Goal: Task Accomplishment & Management: Complete application form

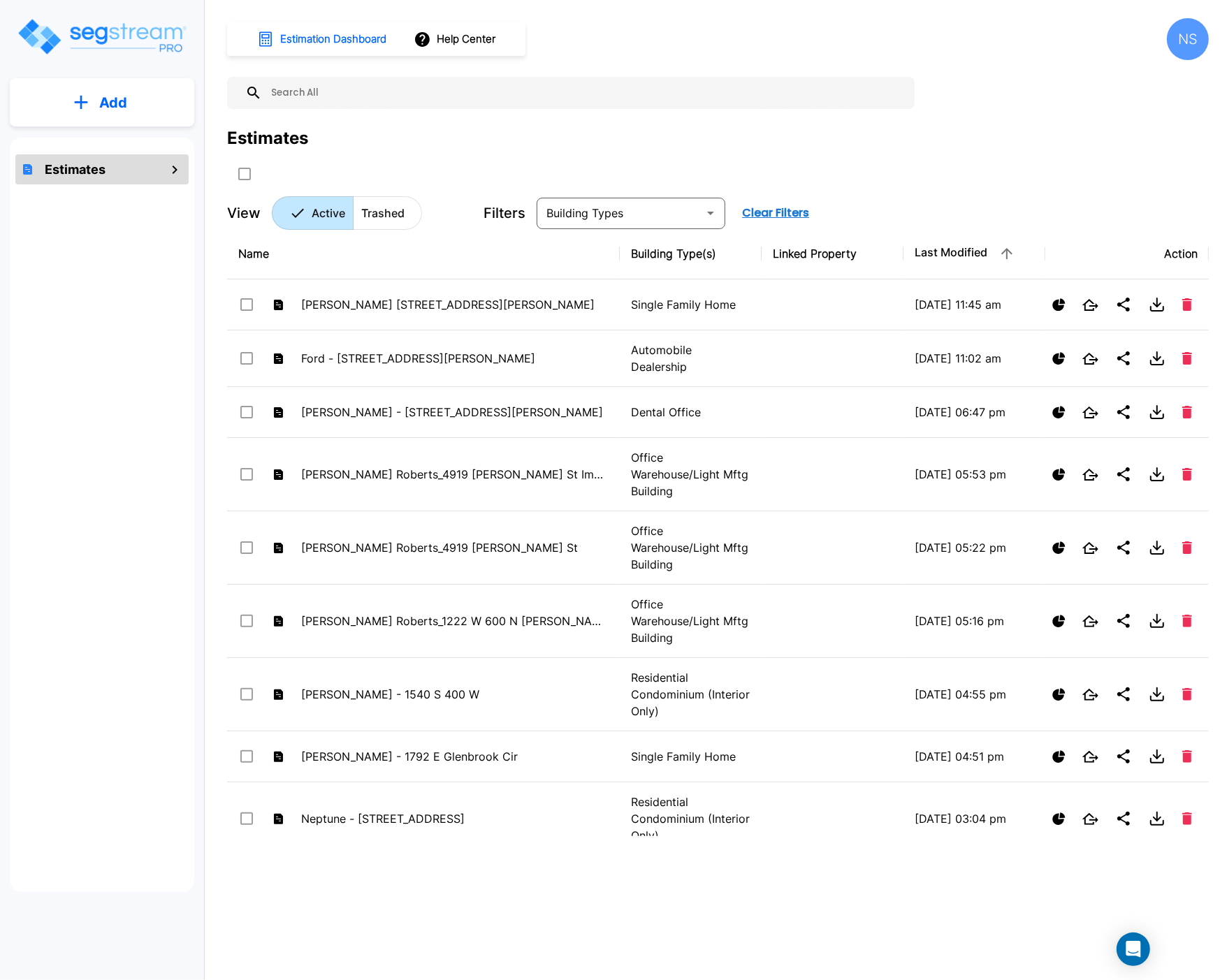
click at [85, 113] on button "Add" at bounding box center [102, 102] width 185 height 40
click at [85, 140] on p "Add Estimate" at bounding box center [110, 141] width 71 height 17
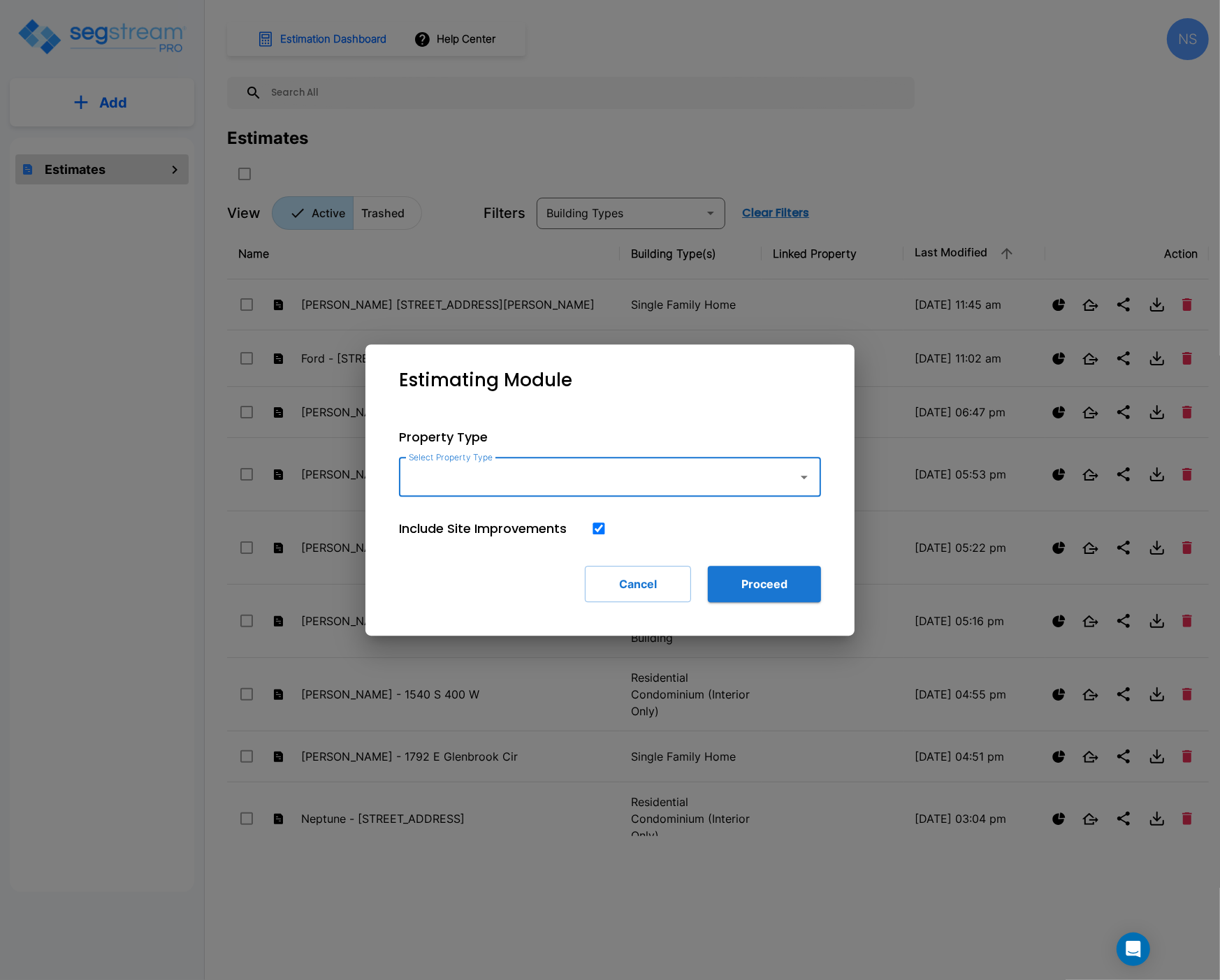
click at [484, 472] on input "Select Property Type" at bounding box center [594, 477] width 380 height 26
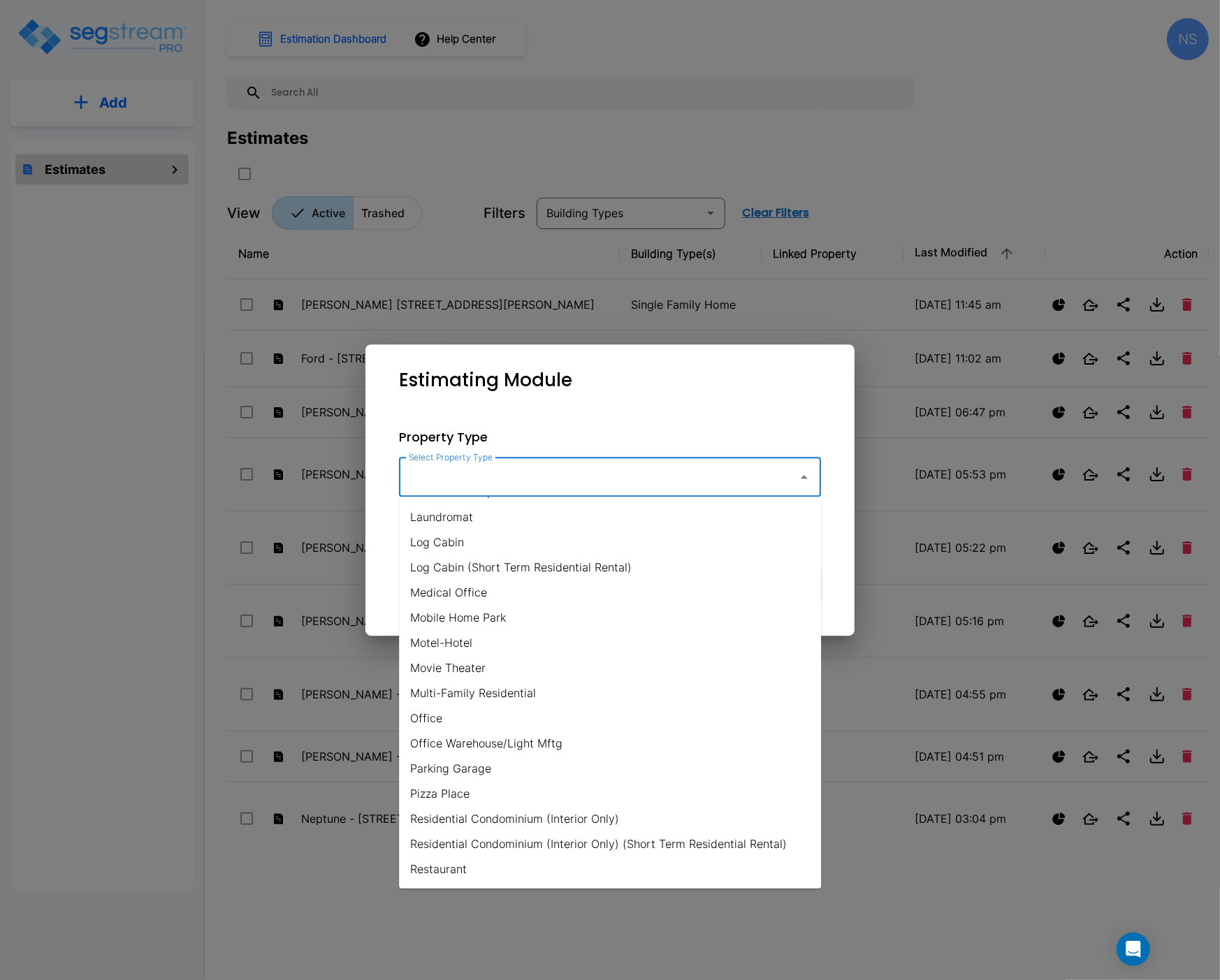
scroll to position [851, 0]
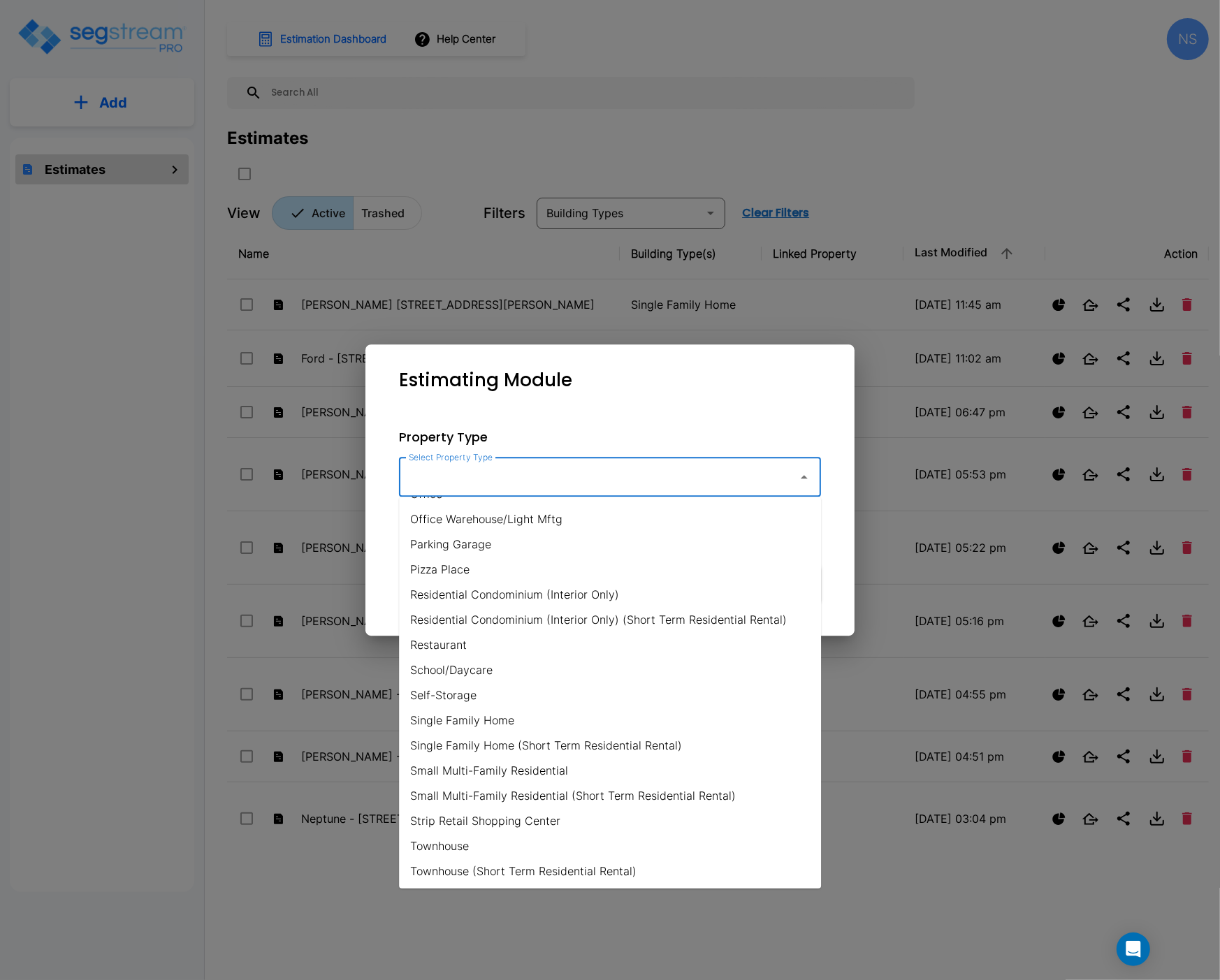
click at [488, 521] on li "Office Warehouse/Light Mftg" at bounding box center [610, 519] width 422 height 25
type input "Office Warehouse/Light Mftg"
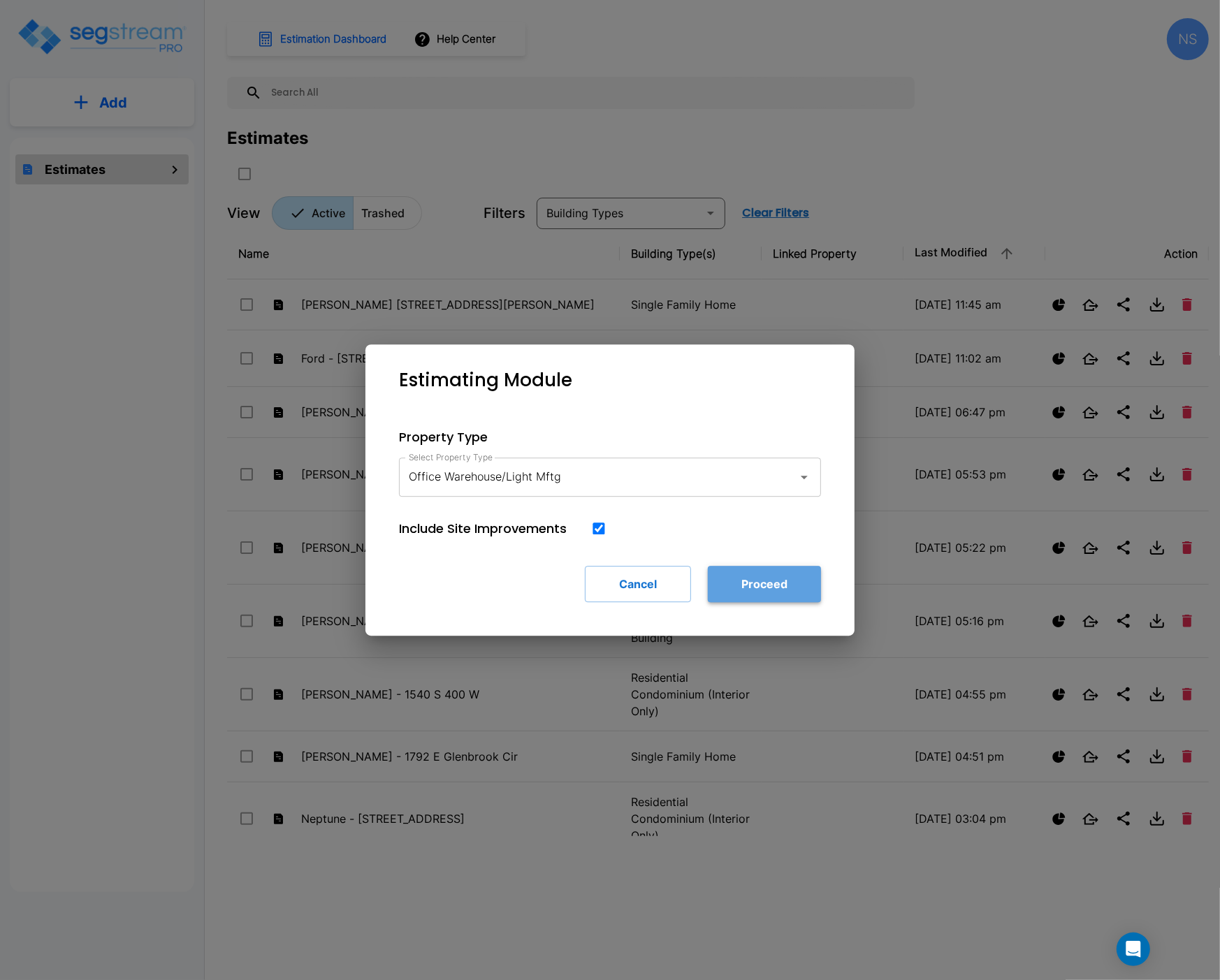
click at [782, 588] on button "Proceed" at bounding box center [764, 583] width 113 height 36
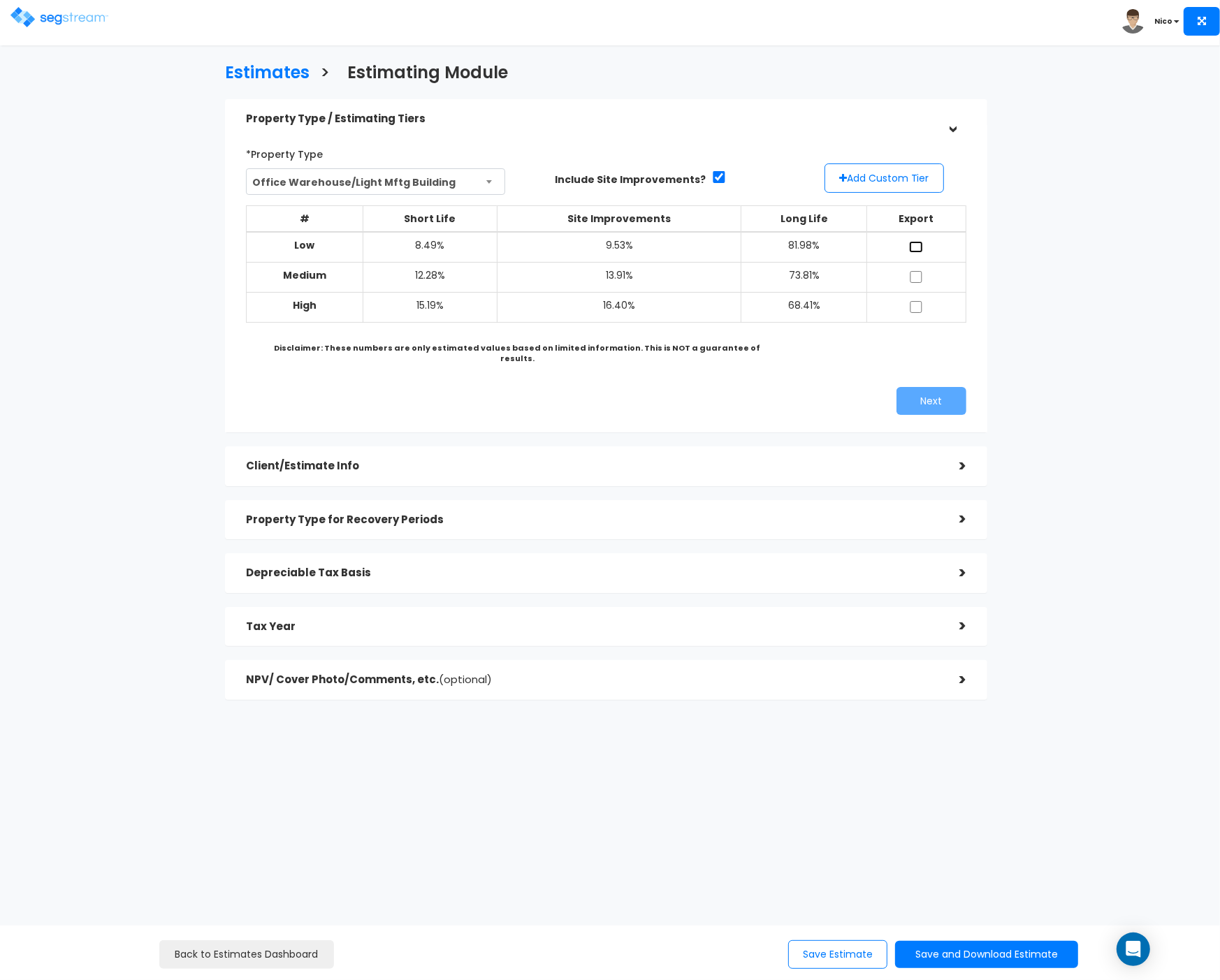
click at [916, 244] on input "checkbox" at bounding box center [916, 247] width 14 height 12
checkbox input "true"
click at [918, 273] on input "checkbox" at bounding box center [916, 276] width 14 height 12
checkbox input "true"
click at [917, 303] on input "checkbox" at bounding box center [916, 306] width 14 height 12
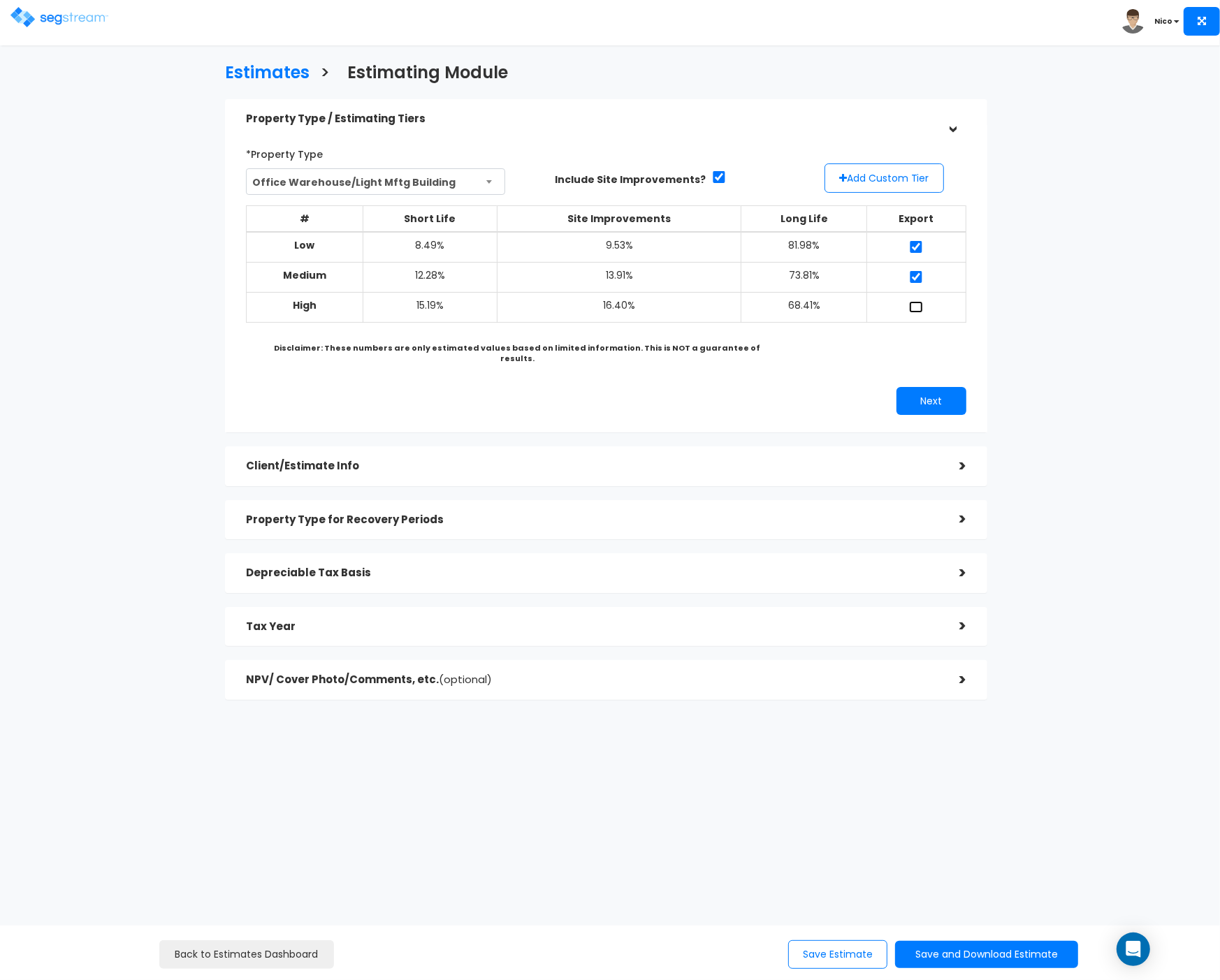
checkbox input "true"
click at [889, 178] on button "Add Custom Tier" at bounding box center [885, 178] width 120 height 29
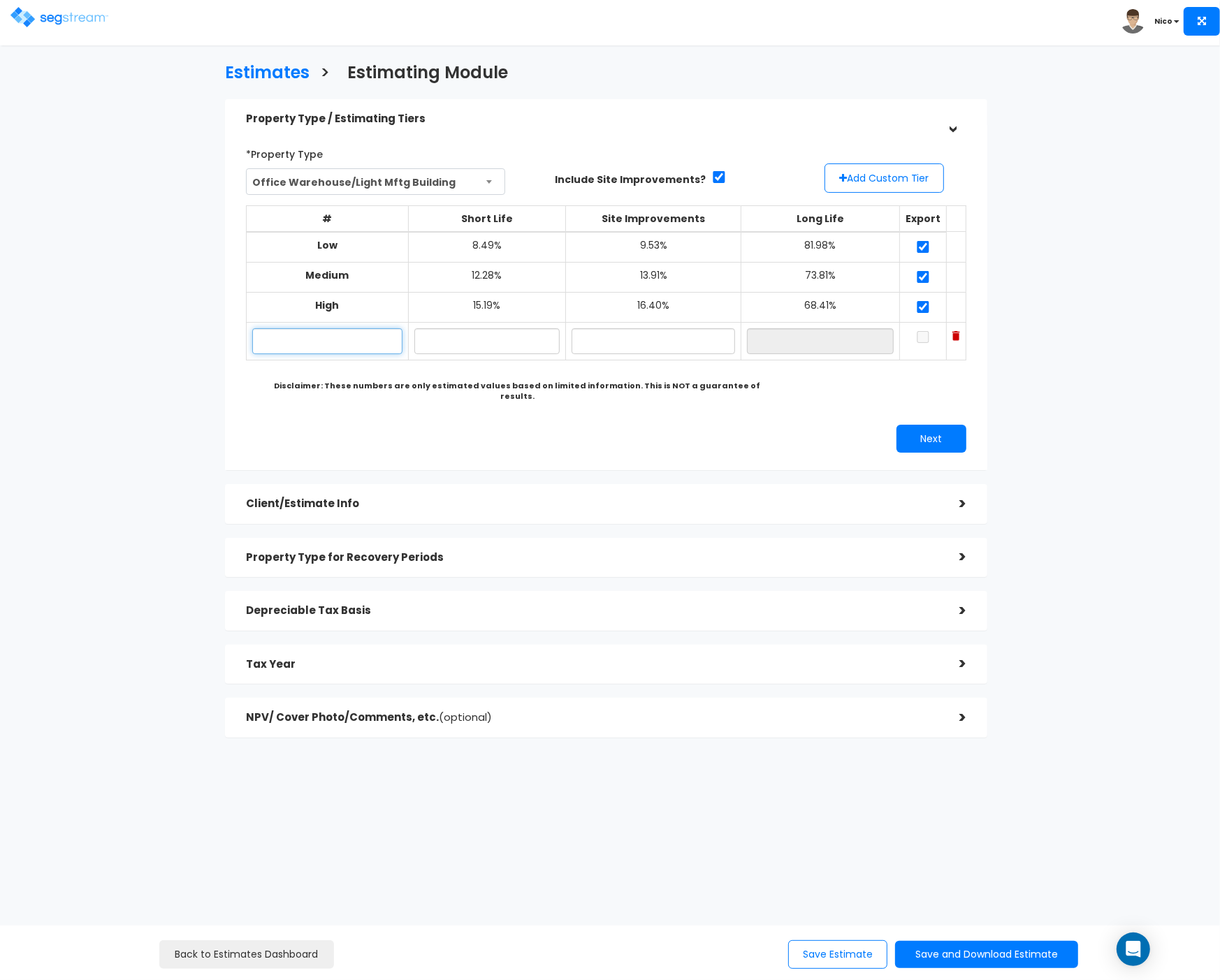
click at [320, 341] on input "text" at bounding box center [328, 341] width 151 height 26
type input "22 Unit 40k SF 2x Buildings"
type input "9"
type input "7"
type input "11.80%"
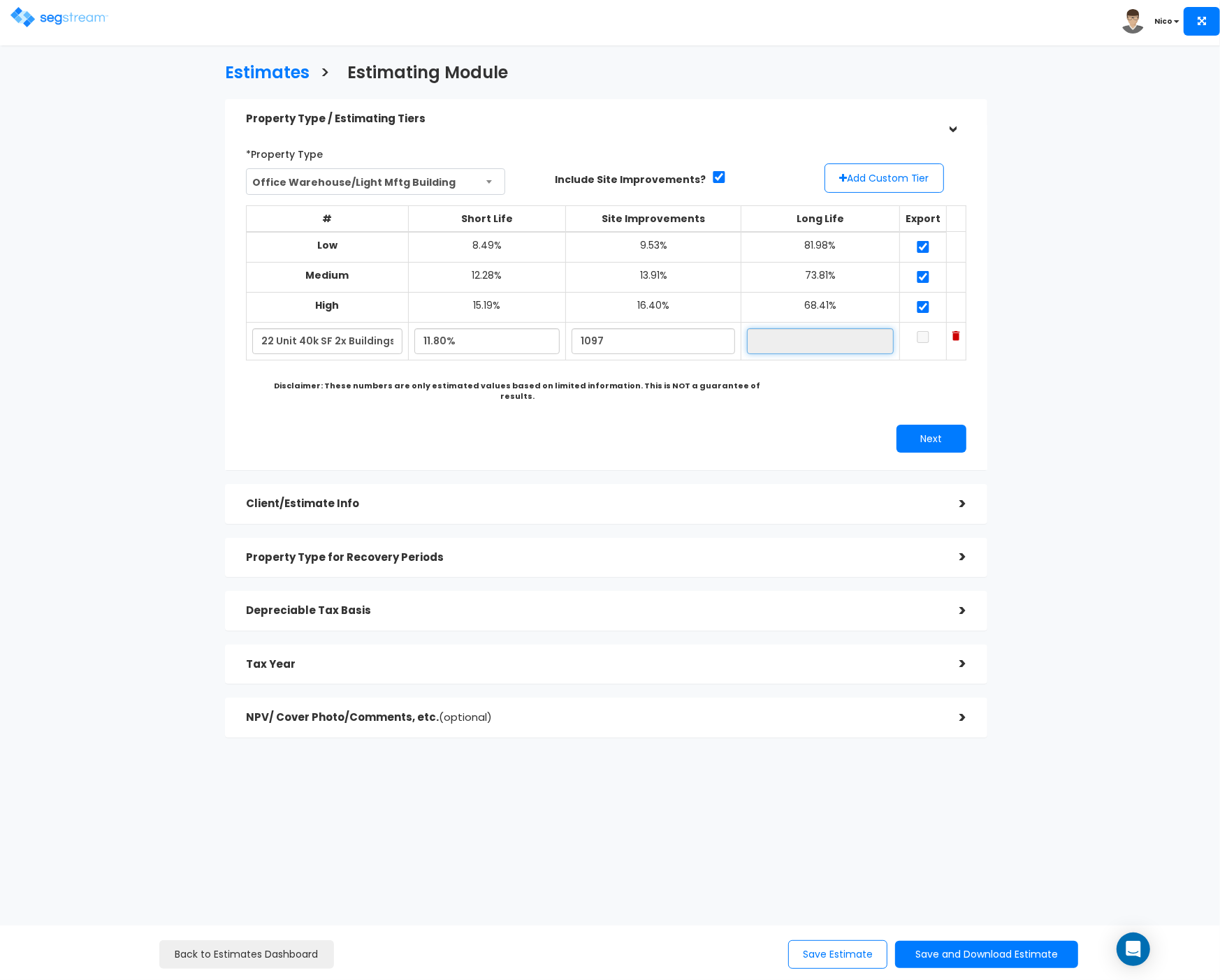
type input "0%"
type input "88.20%"
click at [604, 340] on input "0%" at bounding box center [653, 341] width 164 height 26
drag, startPoint x: 618, startPoint y: 339, endPoint x: 561, endPoint y: 337, distance: 57.0
click at [561, 337] on tr "22 Unit 40k SF 2x Buildings 11.80% 0% 88.20%" at bounding box center [605, 341] width 719 height 38
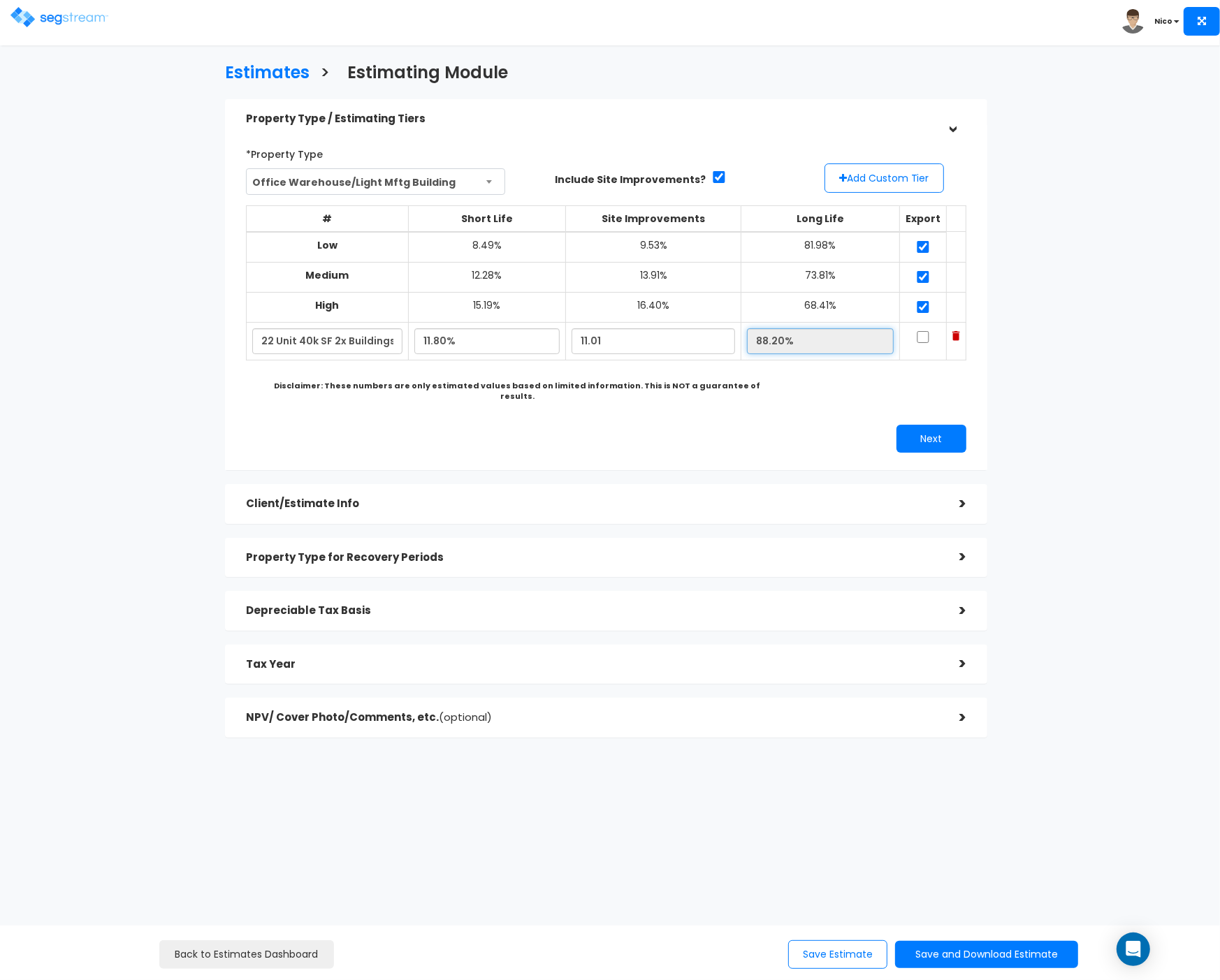
type input "11.01%"
type input "77.19%"
click at [720, 366] on div "# Short Life Site Improvements Long Life Export Low 8.49% 9.53% 81.98% Medium 1…" at bounding box center [606, 290] width 732 height 181
click at [1042, 400] on div "Estimates > Estimating Module Property Type / Estimating Tiers > *Property Type…" at bounding box center [606, 403] width 1000 height 925
click at [918, 334] on input "checkbox" at bounding box center [923, 337] width 14 height 12
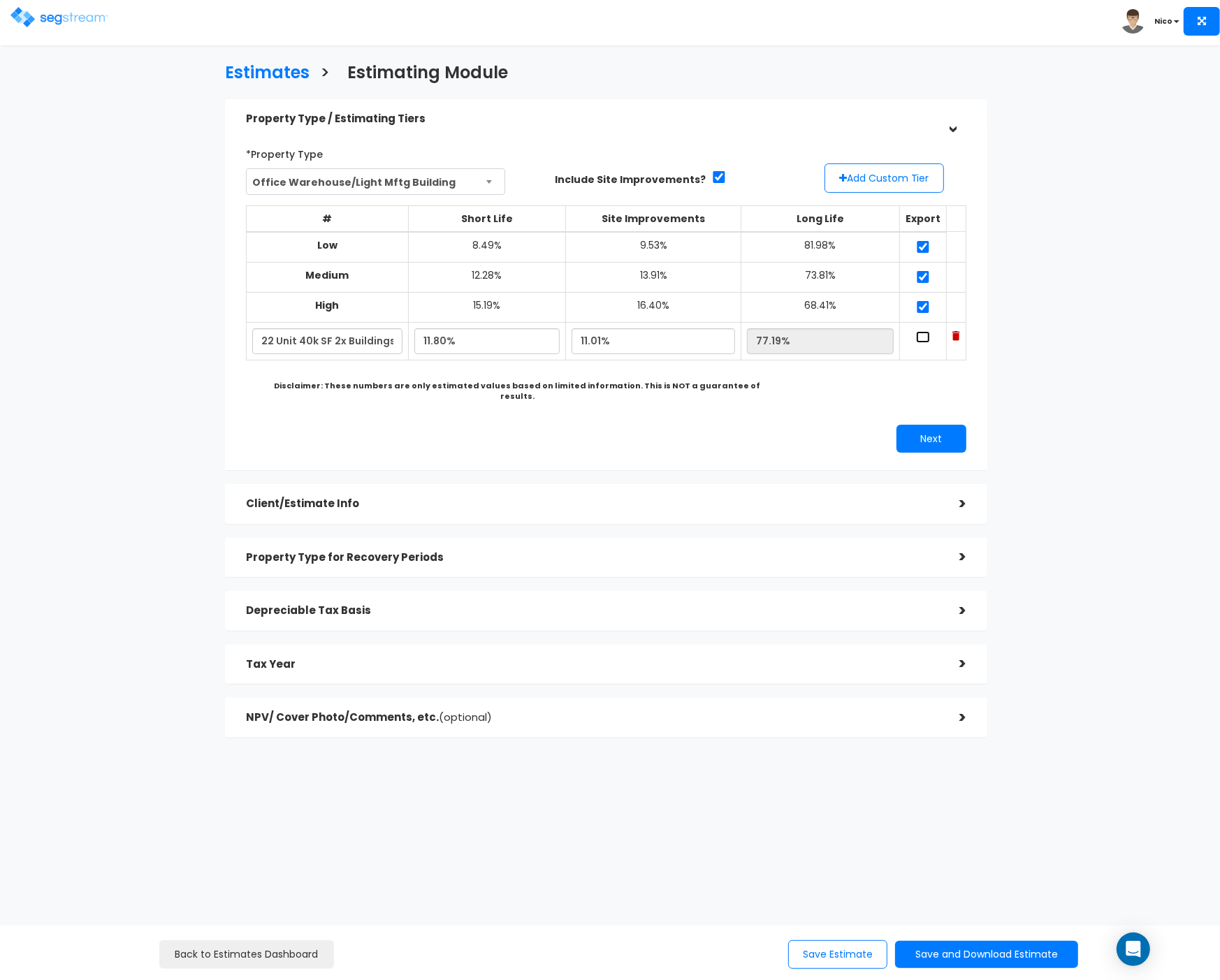
checkbox input "true"
click at [929, 431] on button "Next" at bounding box center [931, 438] width 70 height 28
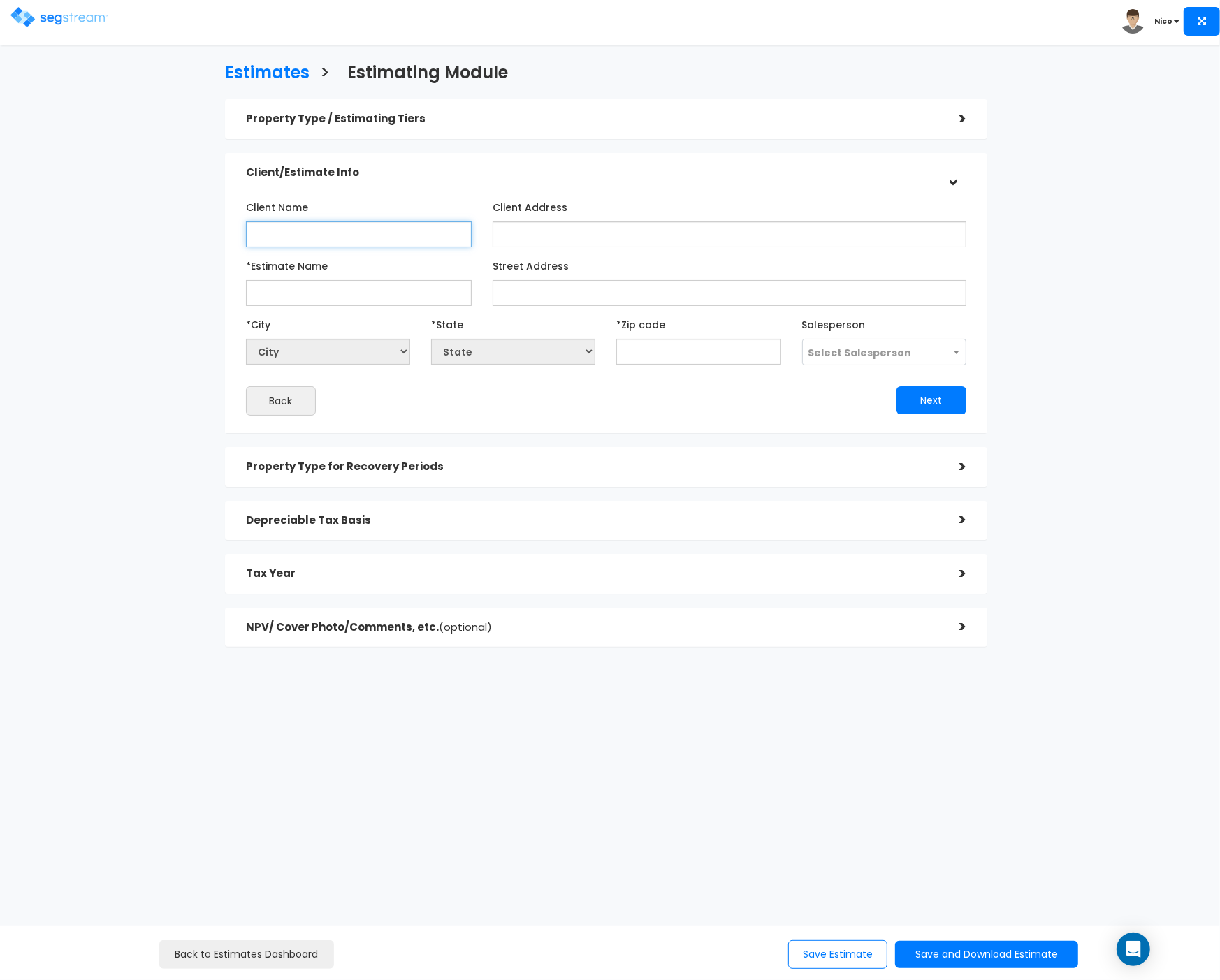
click at [314, 230] on input "Client Name" at bounding box center [359, 234] width 227 height 26
type input "b"
type input "[PERSON_NAME] - Specialty Tax"
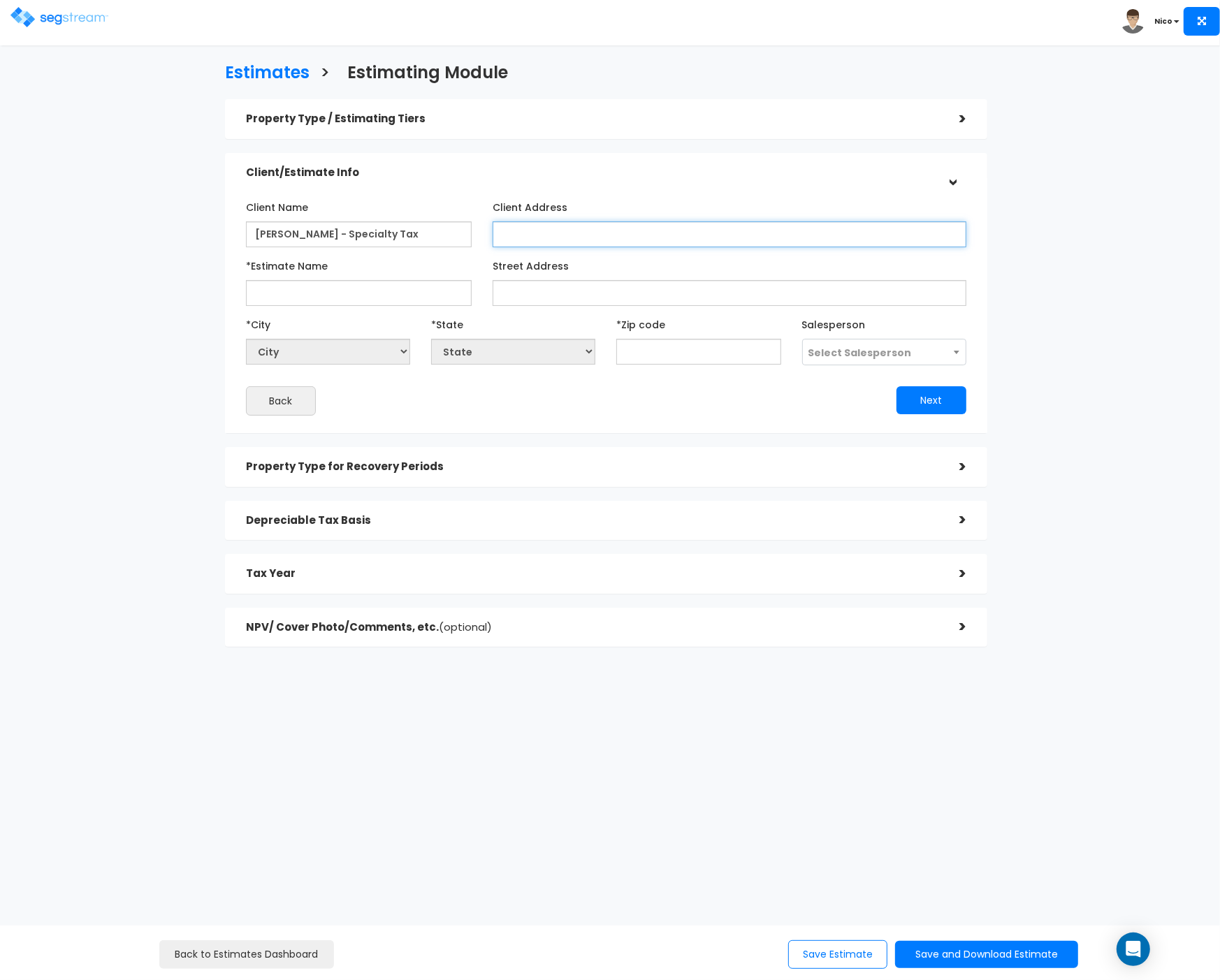
type input "T"
type input "841 N 900 W"
click at [650, 348] on input "text" at bounding box center [698, 351] width 165 height 26
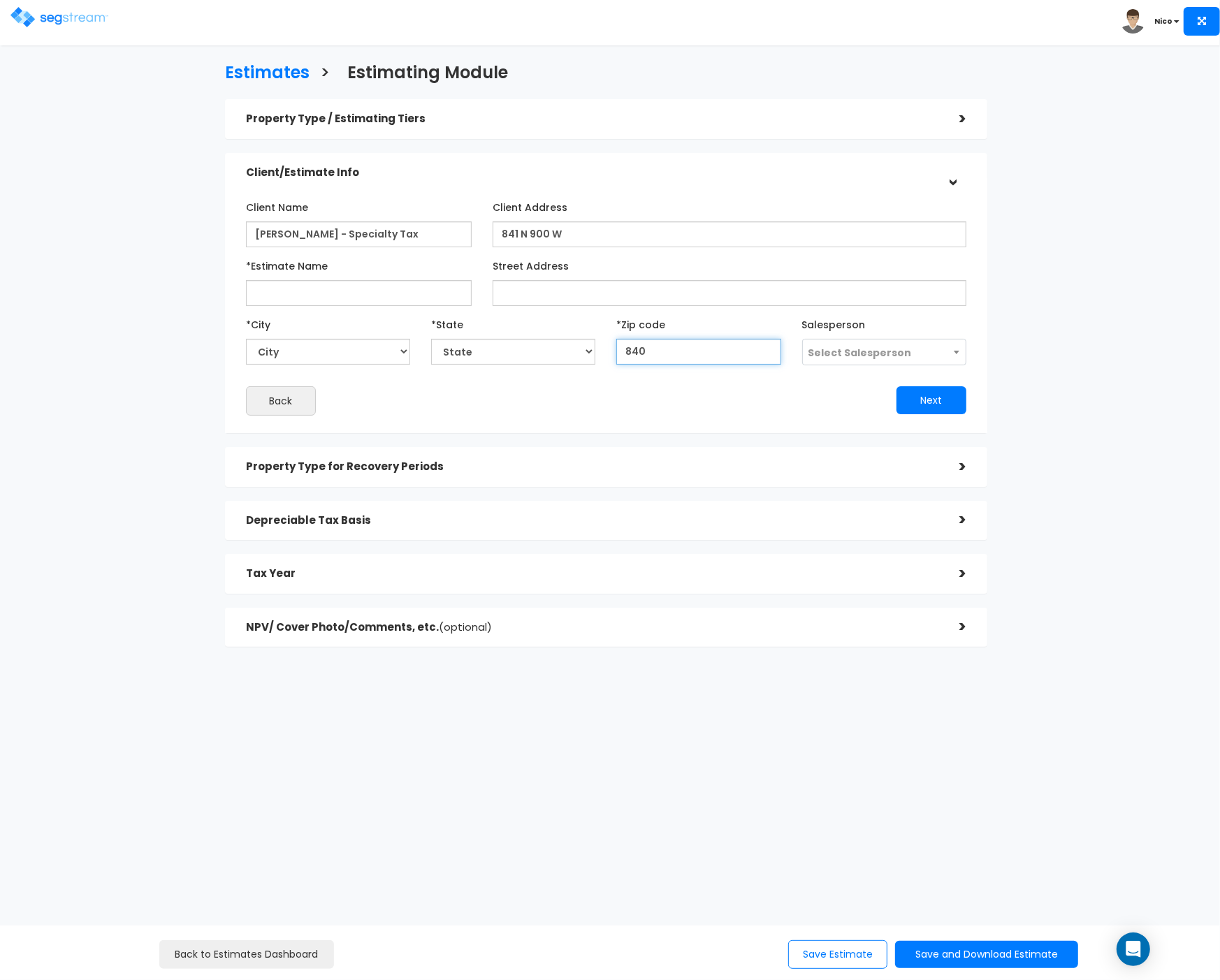
type input "8405"
select select "UT"
type input "84057"
click at [281, 296] on input "*Estimate Name" at bounding box center [359, 293] width 227 height 26
type input "The Landing 2X Buildings - 22 Units"
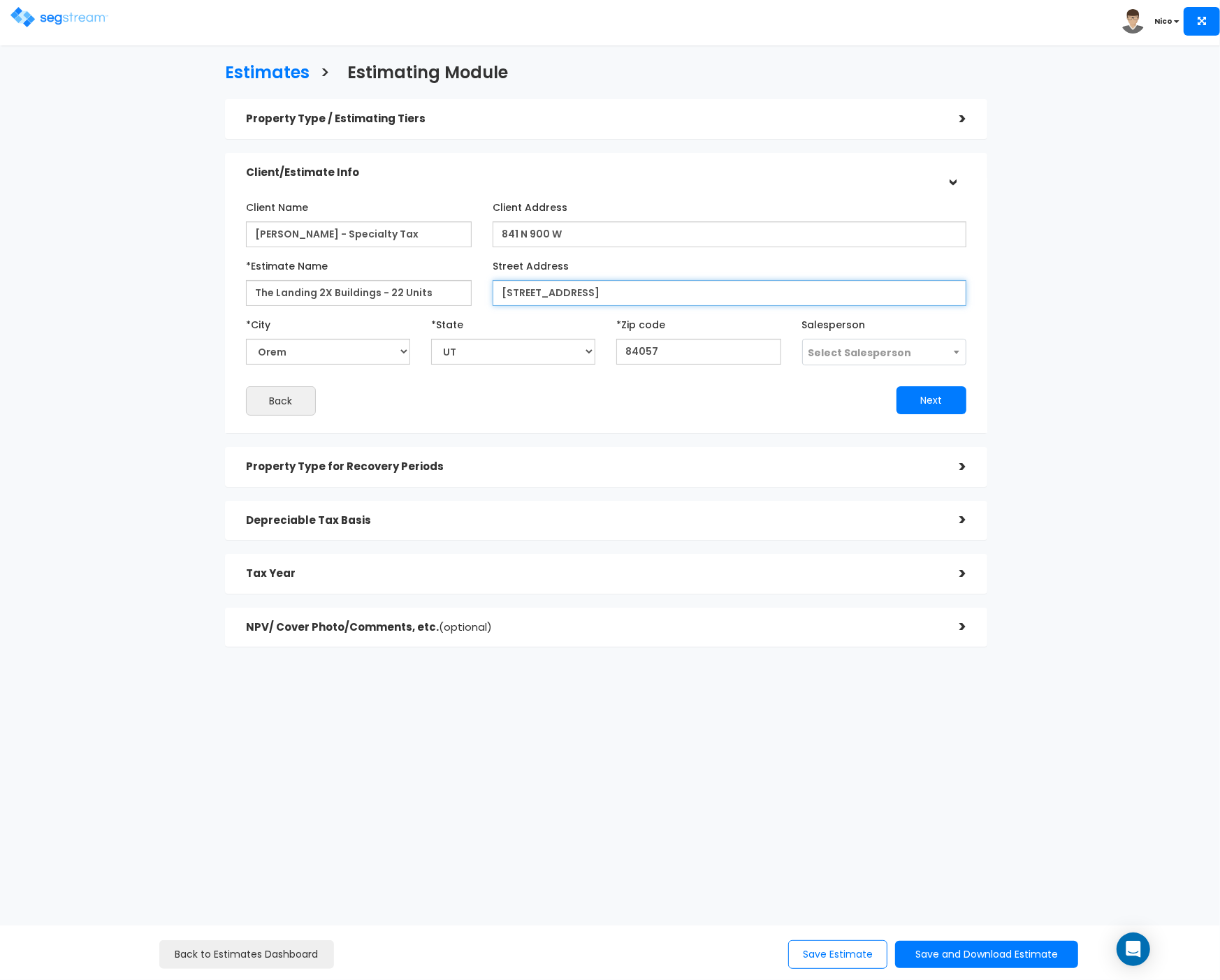
type input "[STREET_ADDRESS]"
drag, startPoint x: 672, startPoint y: 350, endPoint x: 592, endPoint y: 352, distance: 80.0
click at [593, 352] on div "*City City Alpine [GEOGRAPHIC_DATA][PERSON_NAME] Altonah [GEOGRAPHIC_DATA] [GEO…" at bounding box center [605, 339] width 741 height 53
type input "84"
select select "UT"
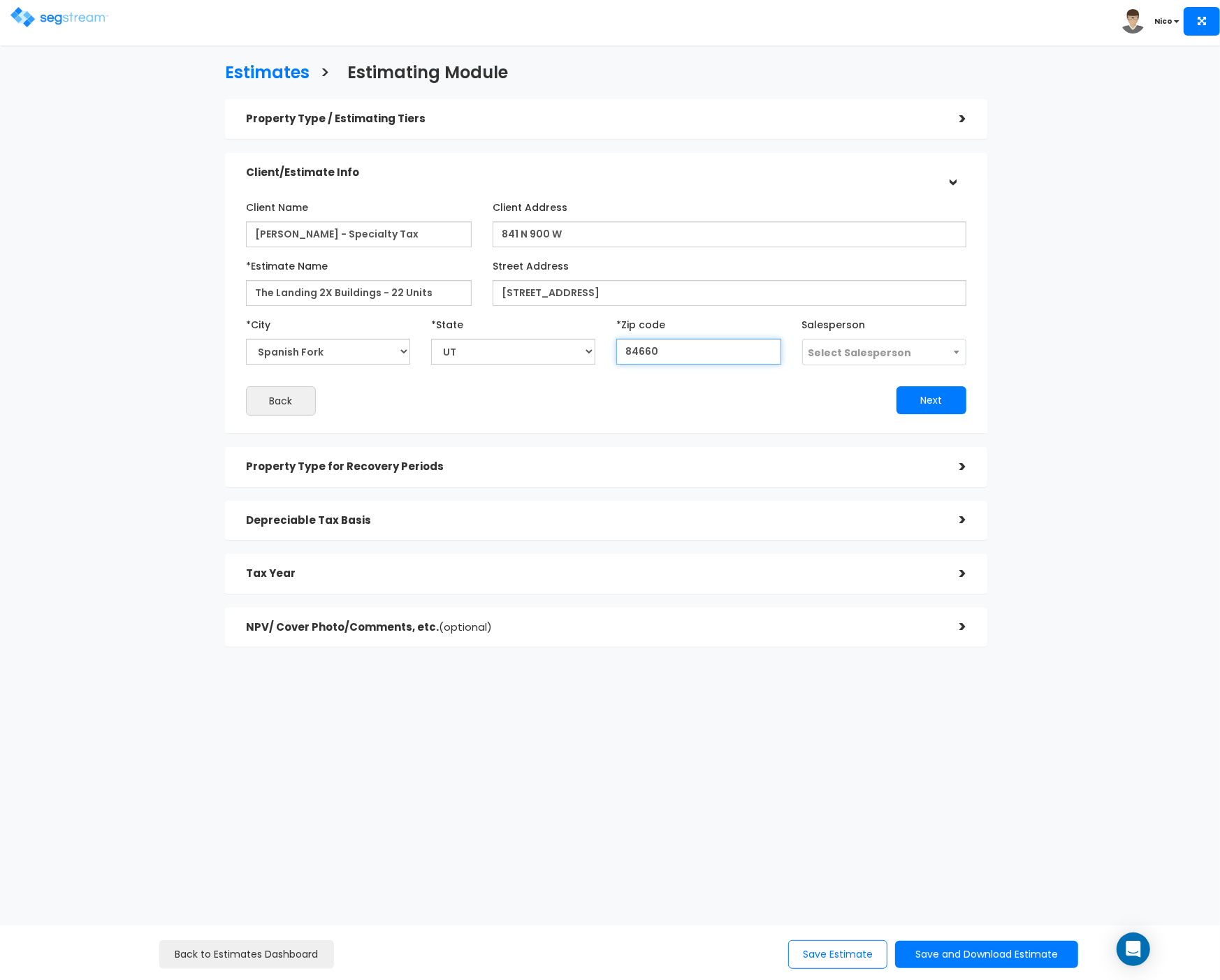
type input "84660"
click at [688, 392] on div "Next" at bounding box center [792, 400] width 371 height 28
click at [847, 346] on span "Select Salesperson" at bounding box center [860, 353] width 103 height 14
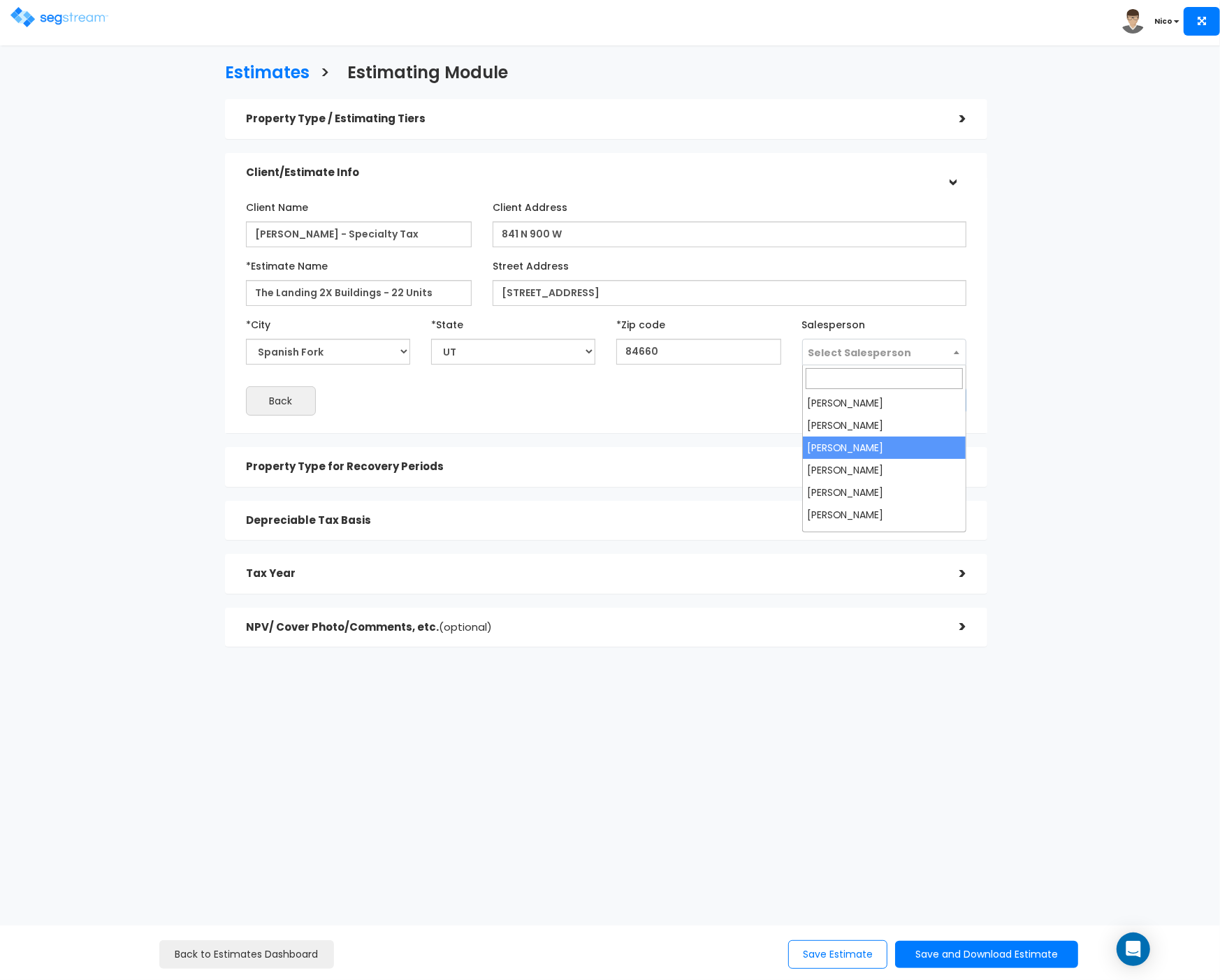
select select "173"
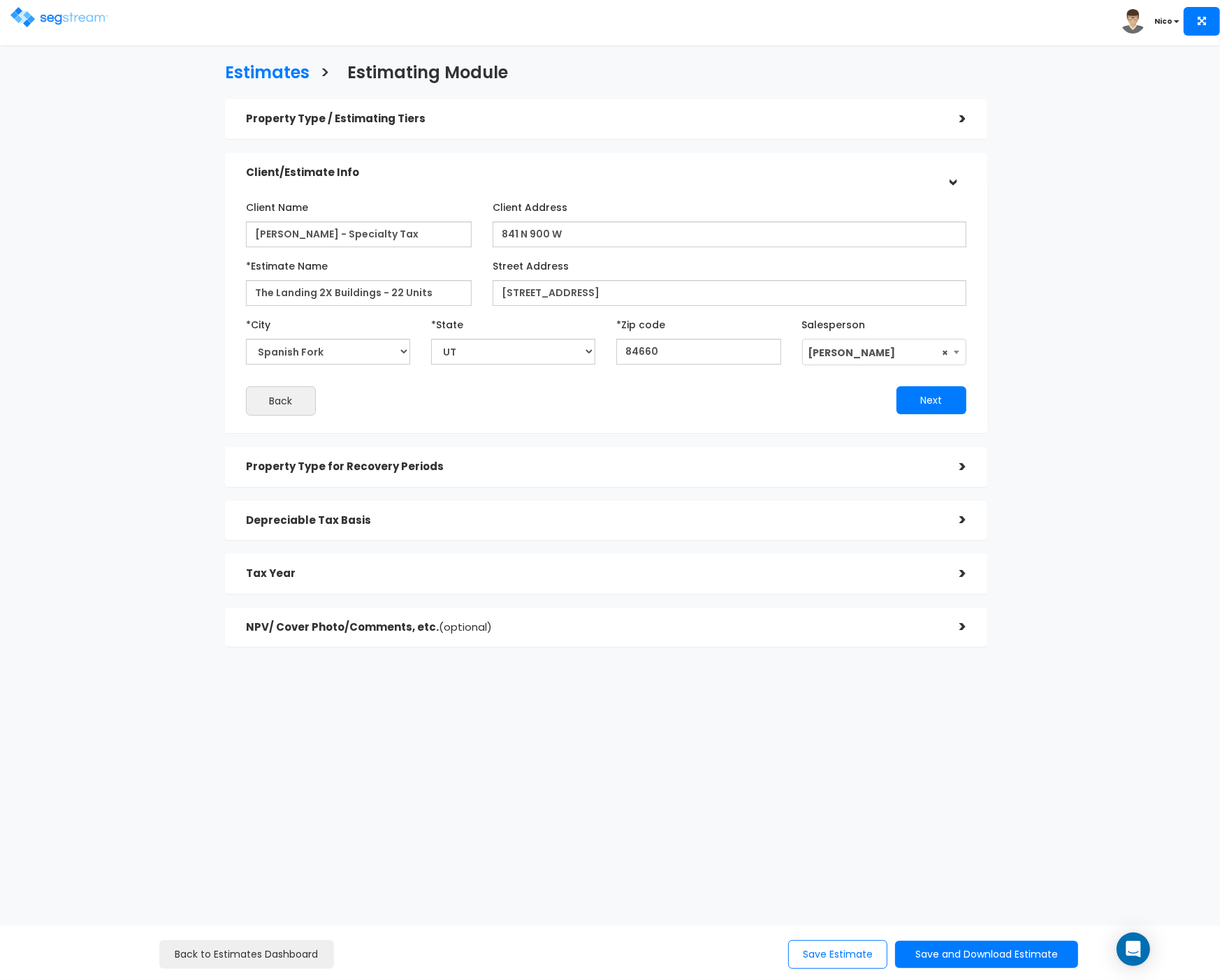
click at [622, 398] on div "Next" at bounding box center [792, 400] width 371 height 28
click at [916, 401] on button "Next" at bounding box center [931, 400] width 70 height 28
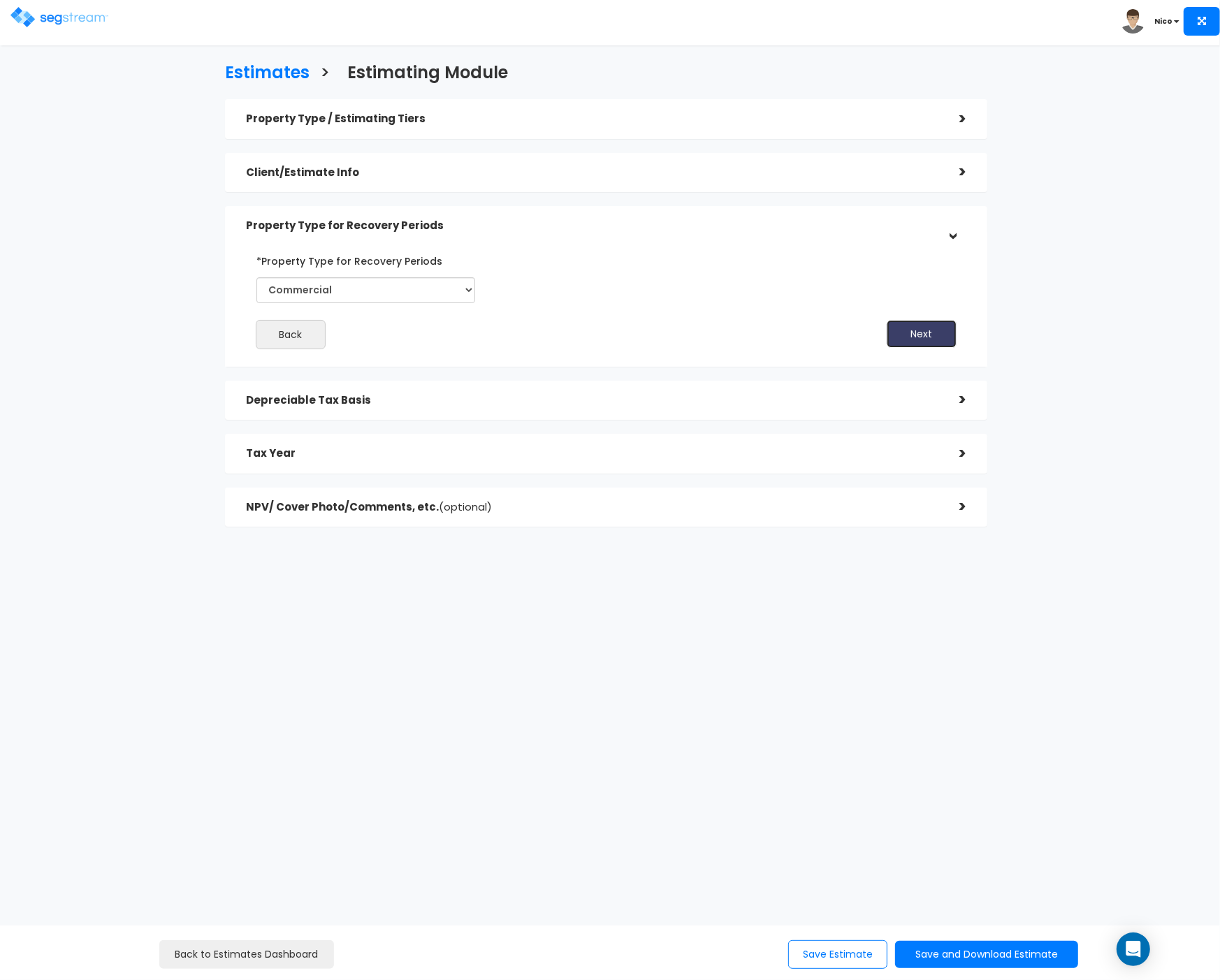
click at [917, 329] on button "Next" at bounding box center [922, 334] width 70 height 28
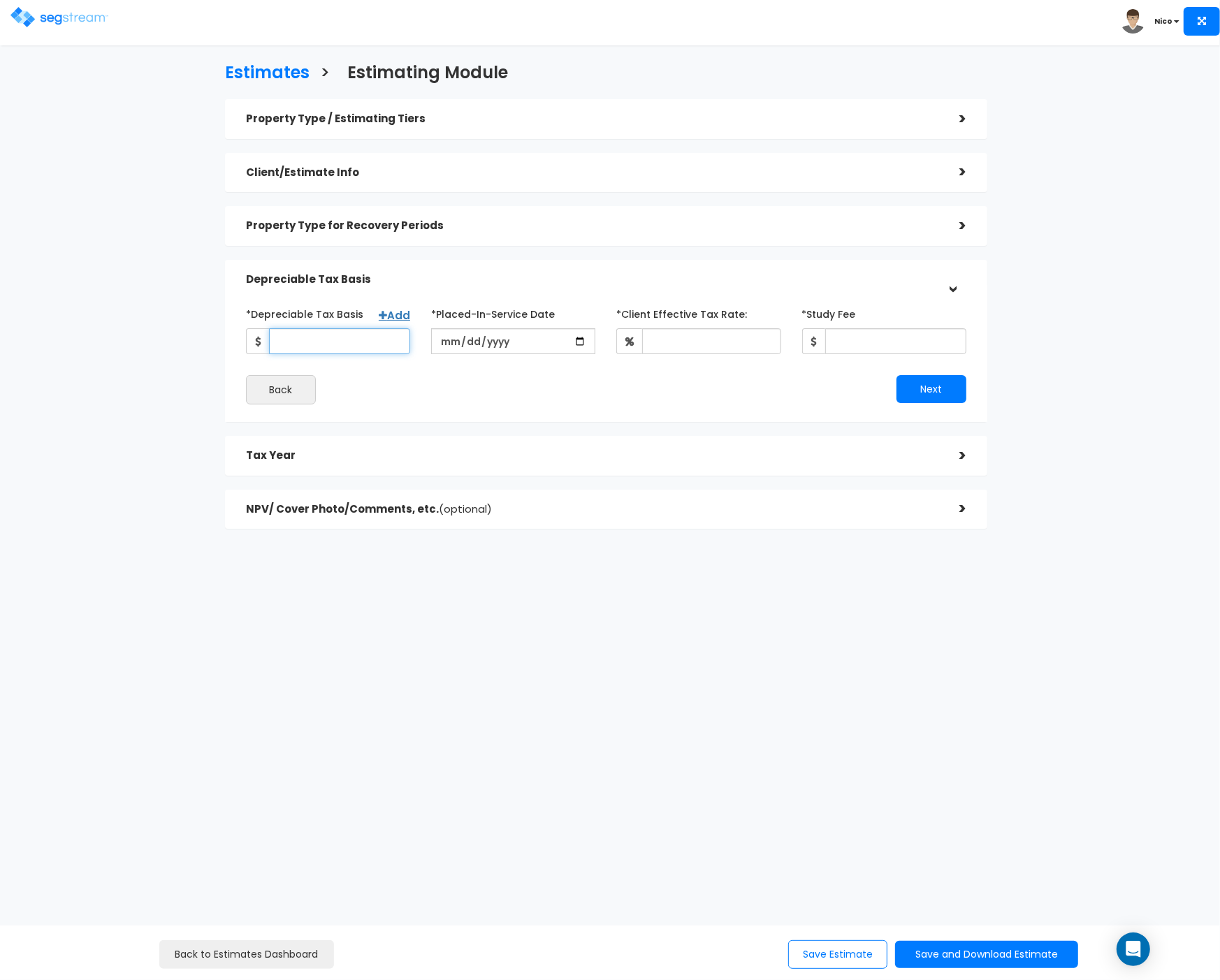
click at [300, 341] on input "*Depreciable Tax Basis" at bounding box center [340, 341] width 141 height 26
type input "6,687,591"
type input "[DATE]"
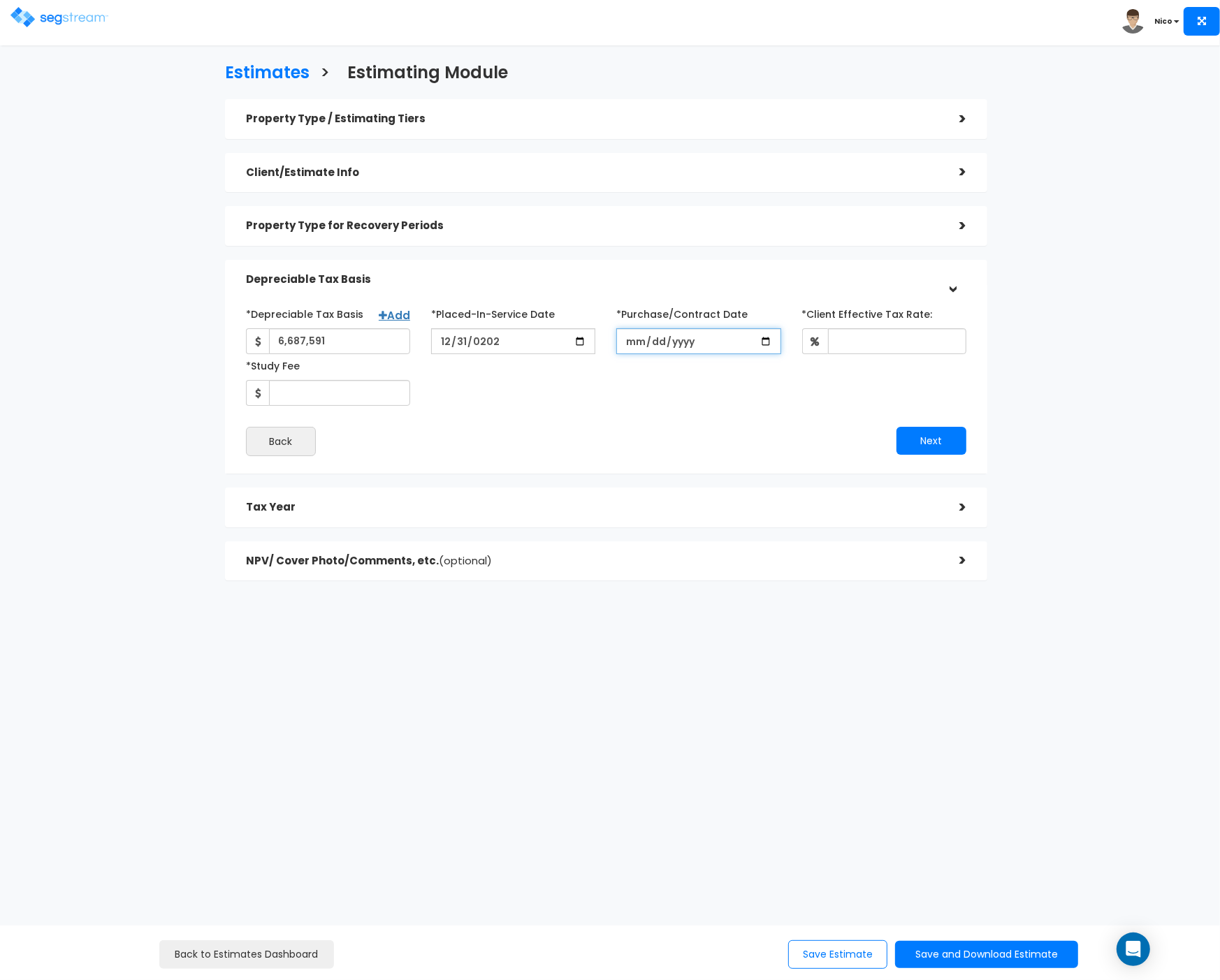
click at [643, 346] on input "*Purchase/Contract Date" at bounding box center [698, 341] width 165 height 26
type input "[DATE]"
click at [879, 348] on input "*Client Effective Tax Rate:" at bounding box center [897, 341] width 138 height 26
type input "35"
click at [746, 389] on div "*Depreciable Tax Basis Add 6,687,591 *Placed-In-Service Date [DATE]" at bounding box center [605, 354] width 741 height 103
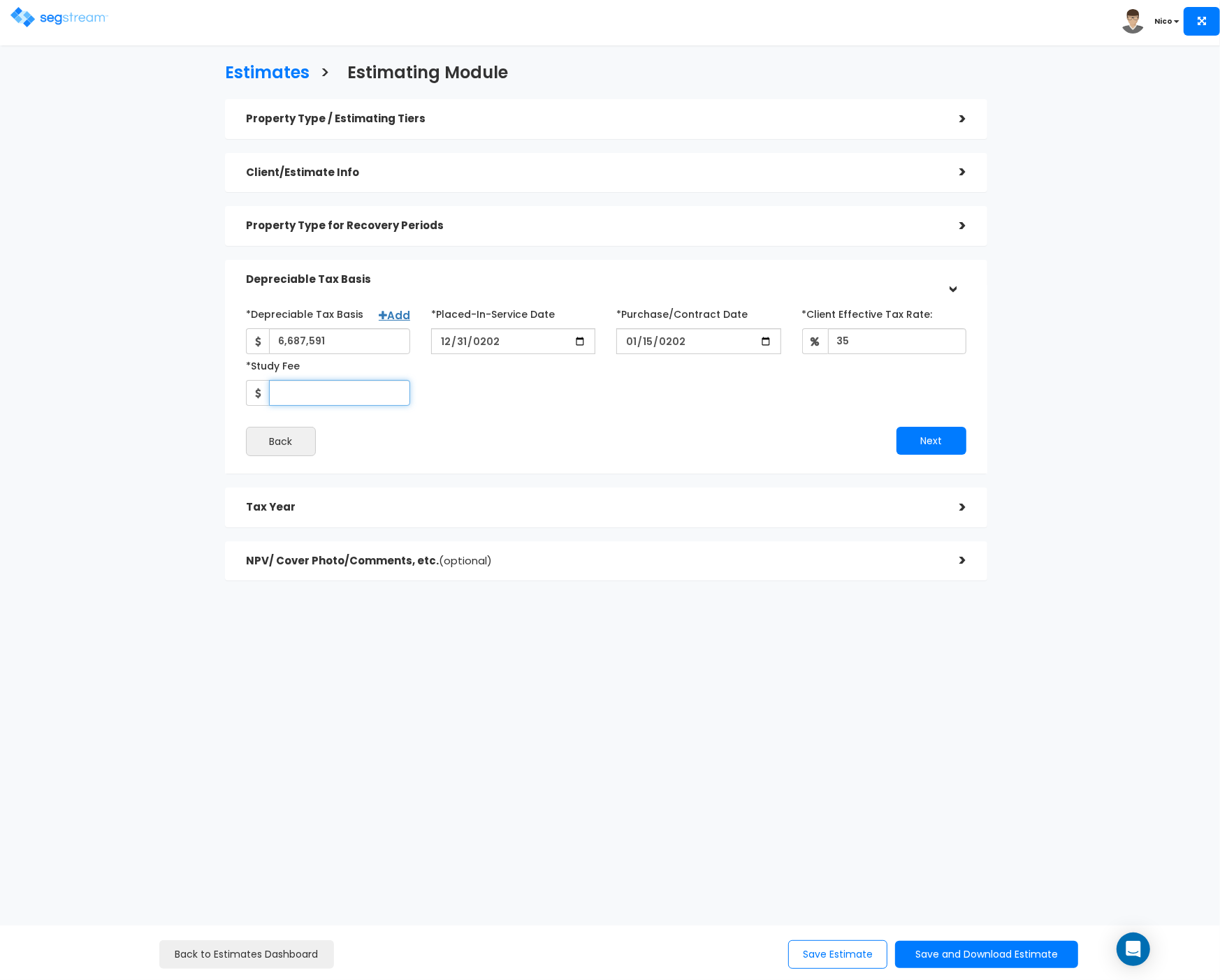
click at [324, 391] on input "*Study Fee" at bounding box center [340, 393] width 141 height 26
type input "8,241"
click at [588, 418] on div "*Depreciable Tax Basis Add 6,687,591 *Placed-In-Service Date [DATE]" at bounding box center [606, 379] width 720 height 154
click at [941, 445] on button "Next" at bounding box center [931, 441] width 70 height 28
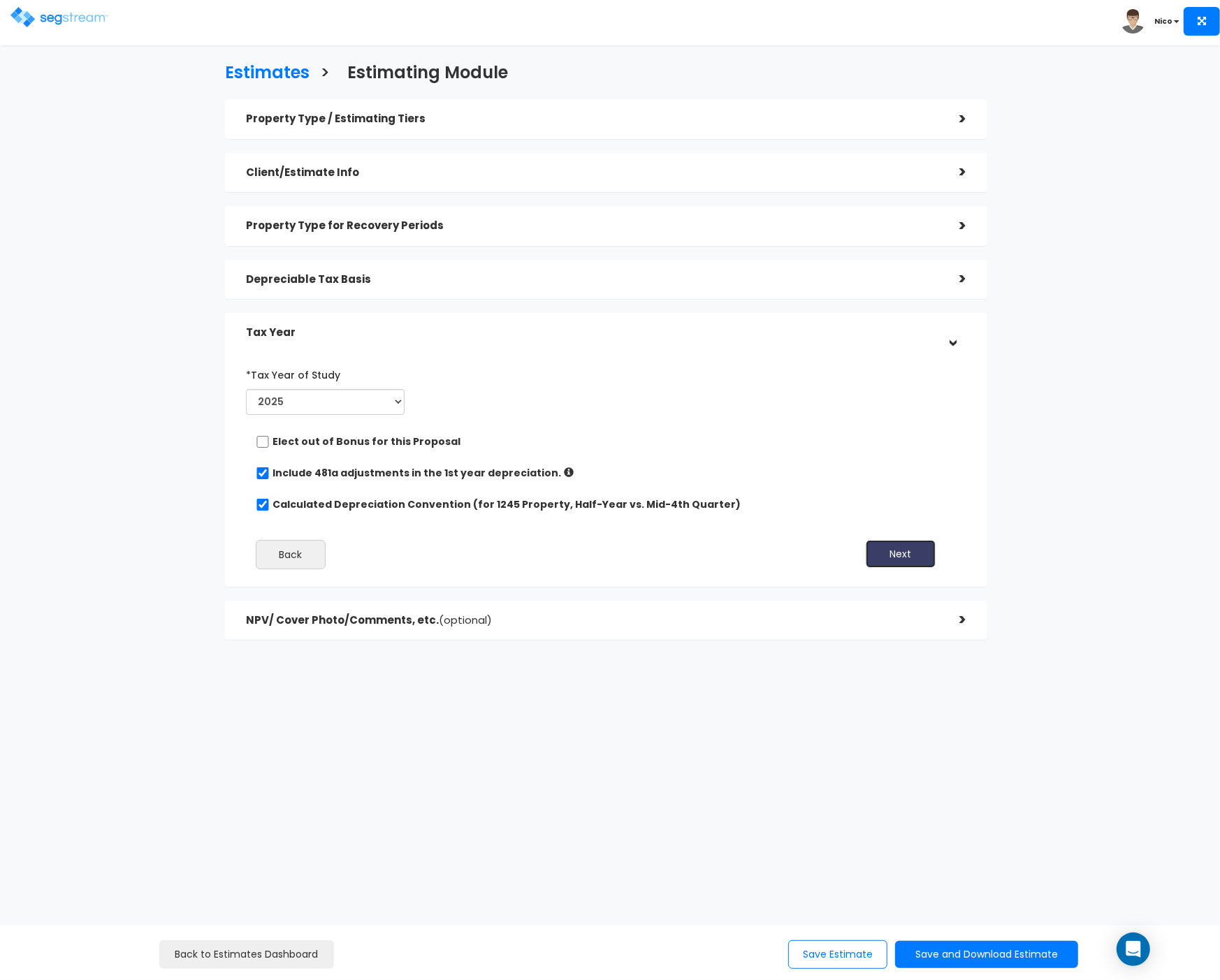
click at [887, 558] on button "Next" at bounding box center [901, 554] width 70 height 28
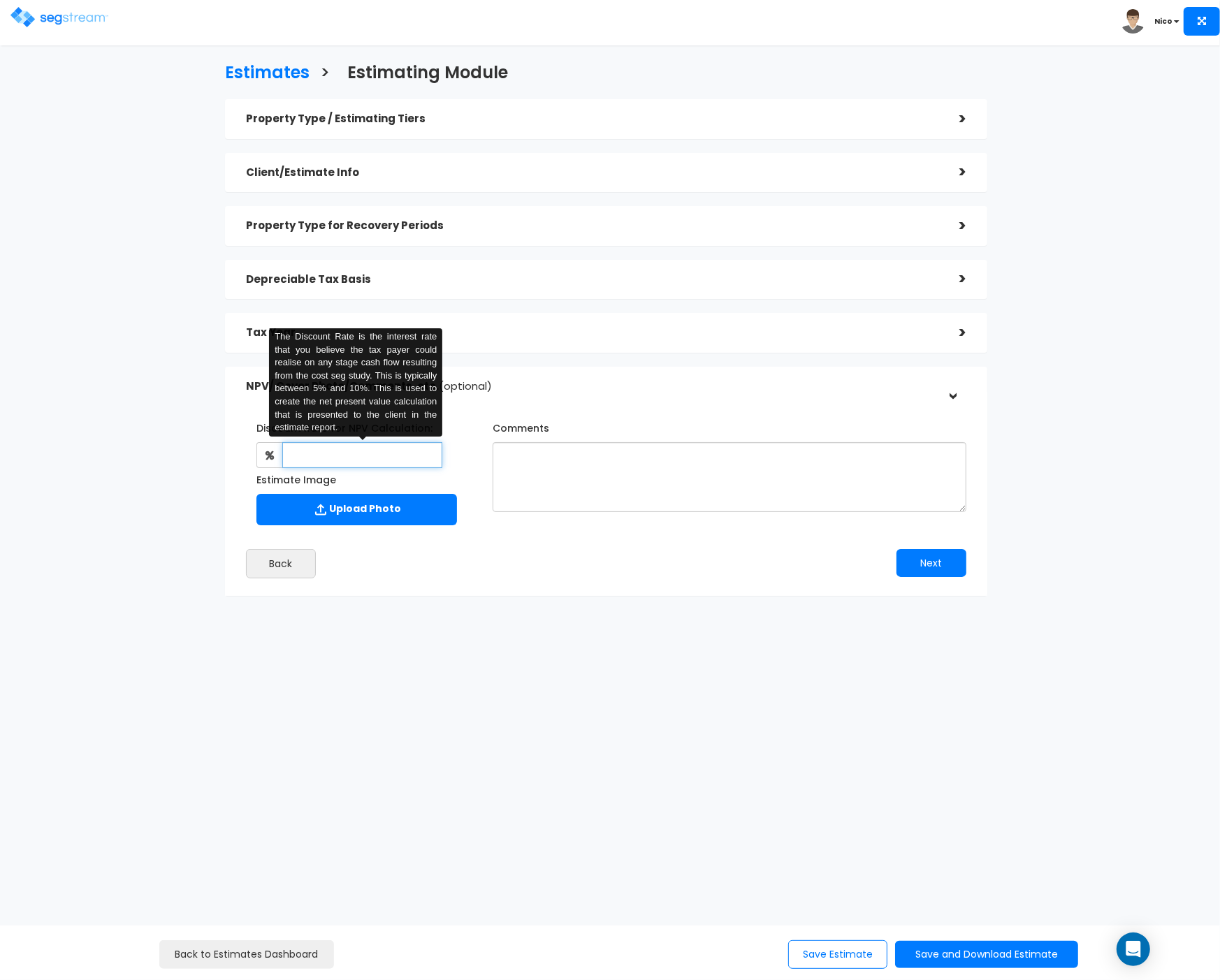
click at [347, 449] on input "text" at bounding box center [362, 455] width 161 height 26
type input "8"
click at [642, 481] on textarea "Comments" at bounding box center [730, 477] width 473 height 70
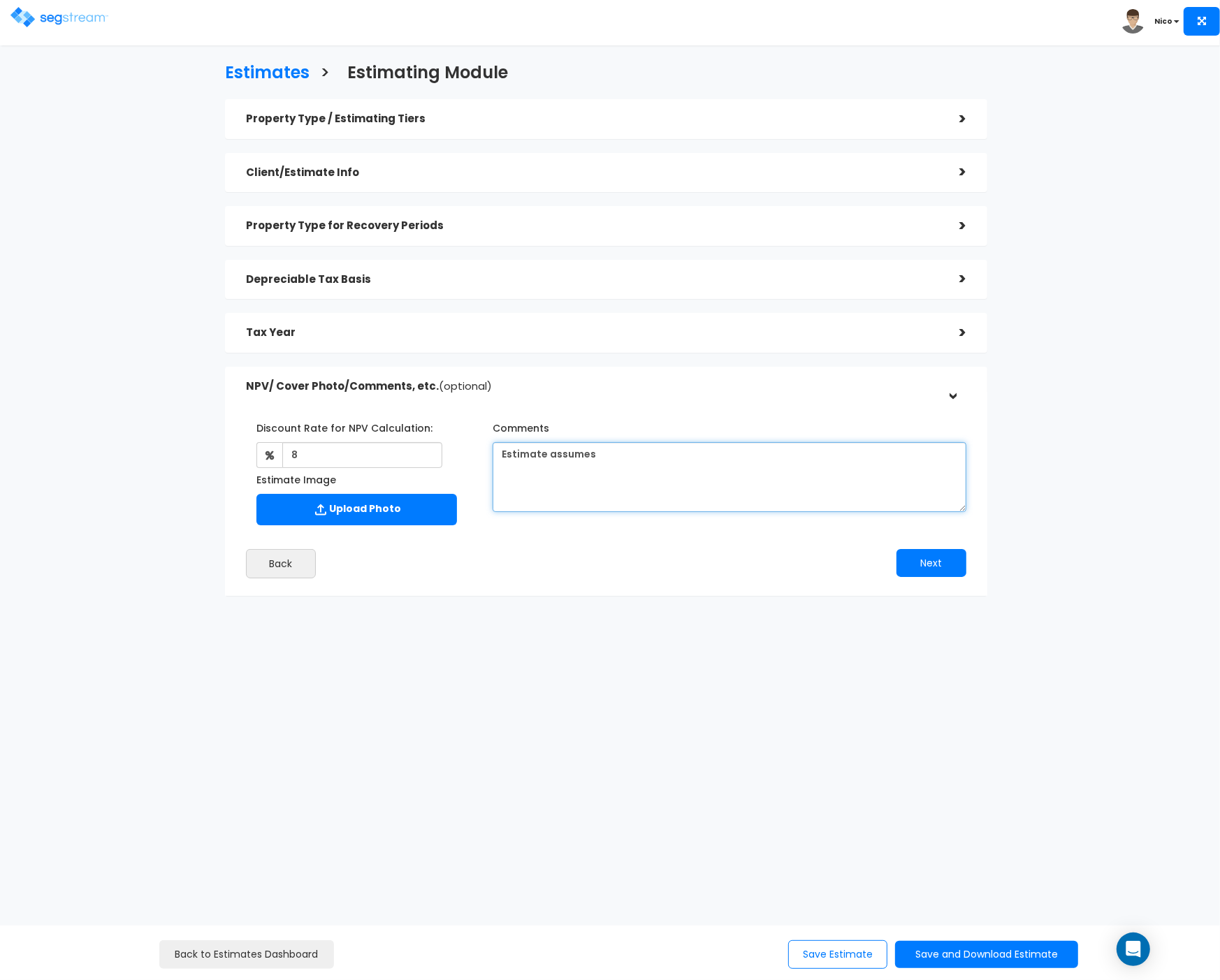
paste textarea "spent (incurred) less than 10% of the total construction cost before [DATE]."
click at [624, 456] on textarea "Estimate assumes spent (incurred) less than 10% of the total construction cost …" at bounding box center [730, 477] width 473 height 70
click at [613, 473] on textarea "Estimate assumes spend (incurred) less than 10% of the total construction cost …" at bounding box center [730, 477] width 473 height 70
type textarea "Estimate assumes spend (incurred) less than 10% of the total construction cost …"
click at [960, 328] on div ">" at bounding box center [952, 333] width 28 height 22
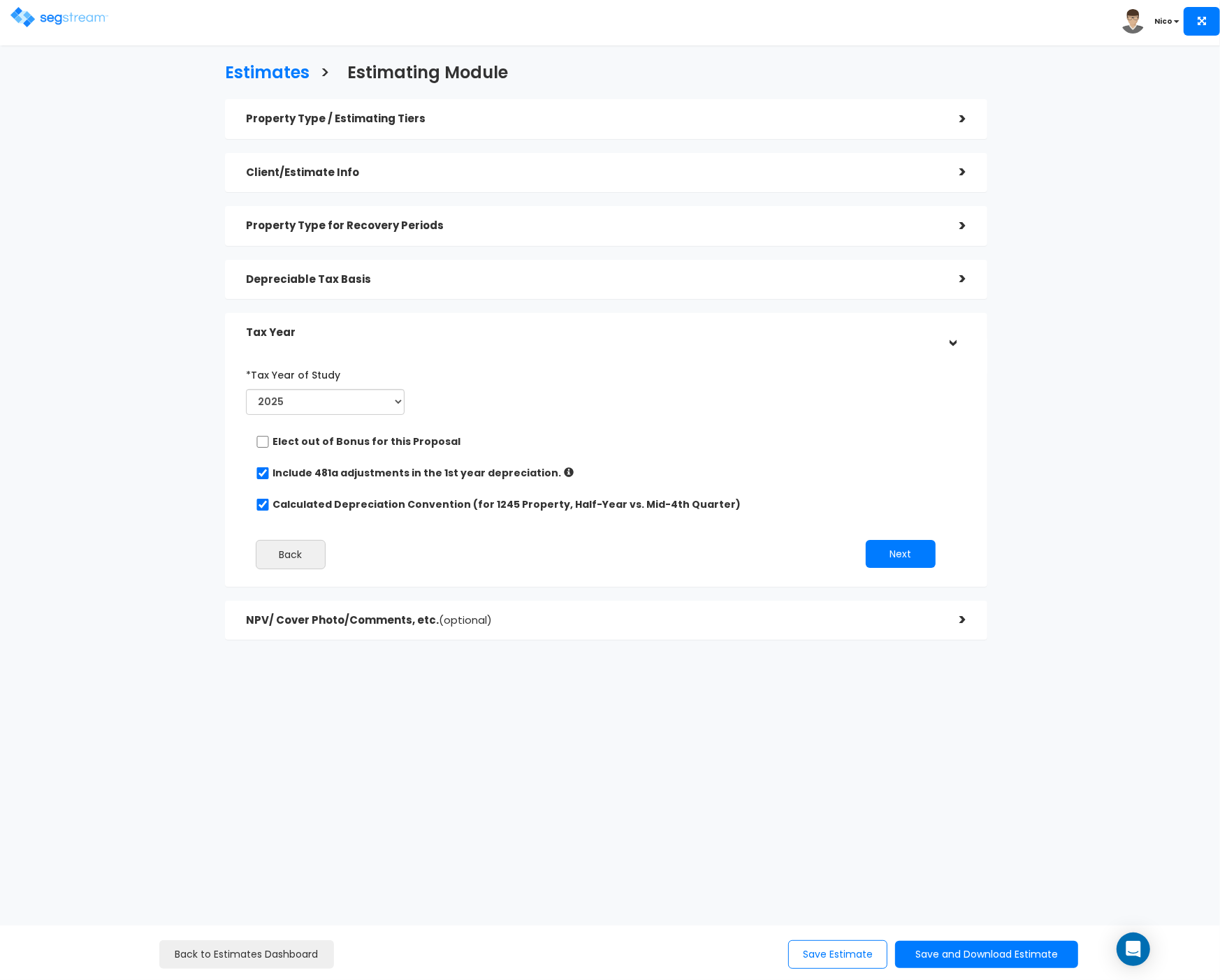
click at [960, 276] on div ">" at bounding box center [952, 279] width 28 height 22
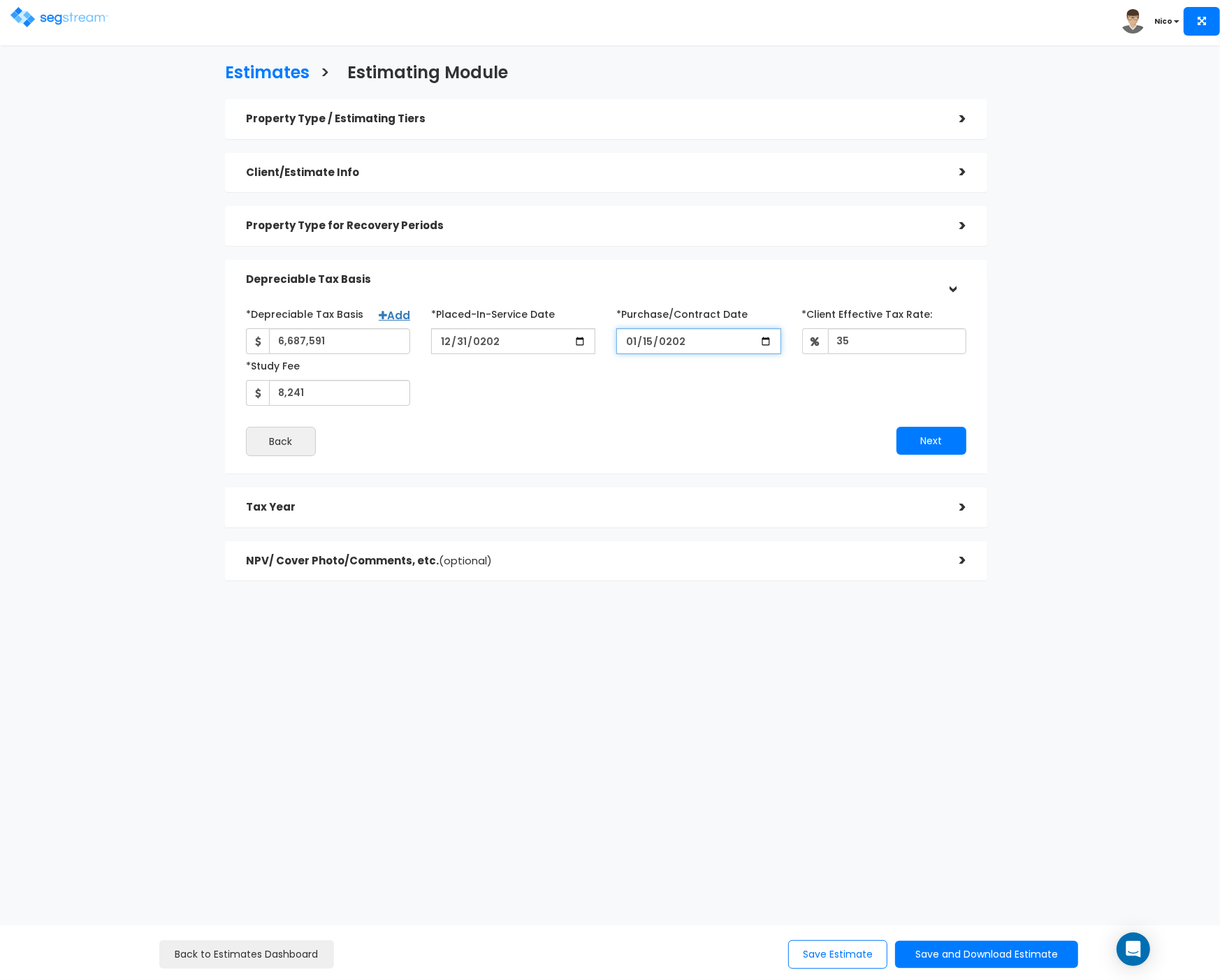
click at [646, 344] on input "[DATE]" at bounding box center [698, 341] width 165 height 26
type input "[DATE]"
click at [640, 372] on div "*Depreciable Tax Basis Add 6,687,591 *Placed-In-Service Date [DATE]" at bounding box center [605, 354] width 741 height 103
click at [915, 437] on button "Next" at bounding box center [931, 441] width 70 height 28
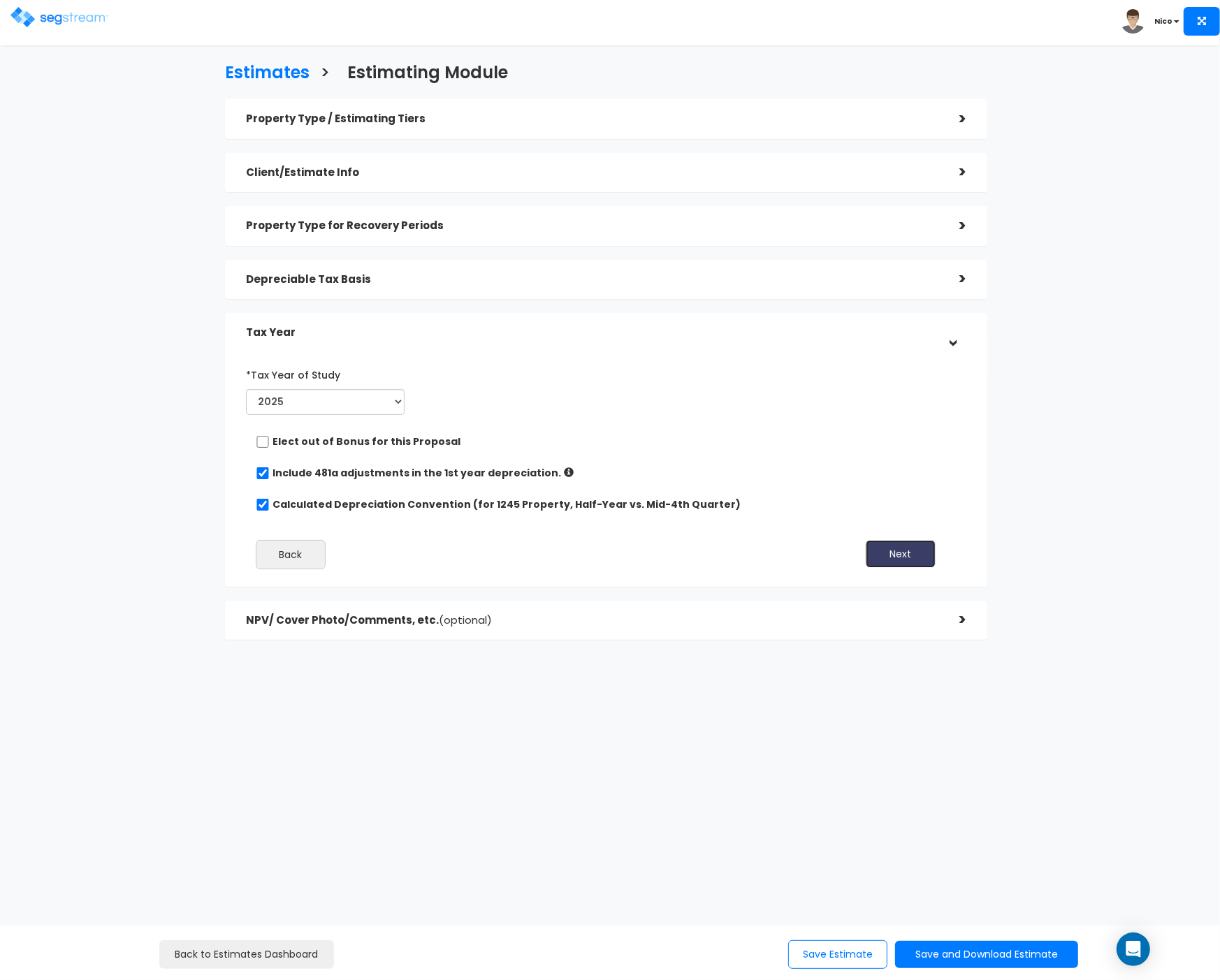
click at [902, 559] on button "Next" at bounding box center [901, 554] width 70 height 28
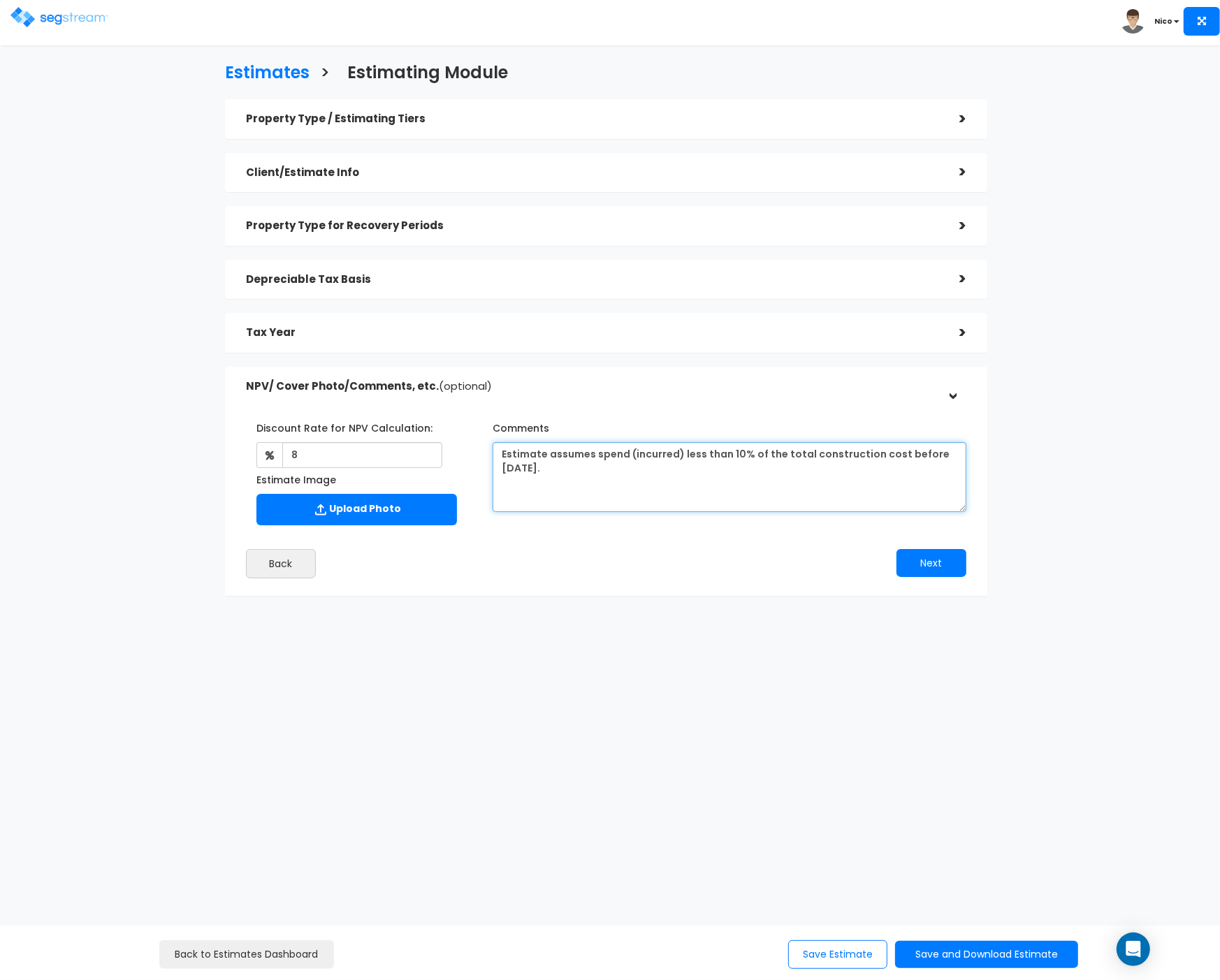
click at [601, 469] on textarea "Estimate assumes spend (incurred) less than 10% of the total construction cost …" at bounding box center [730, 477] width 473 height 70
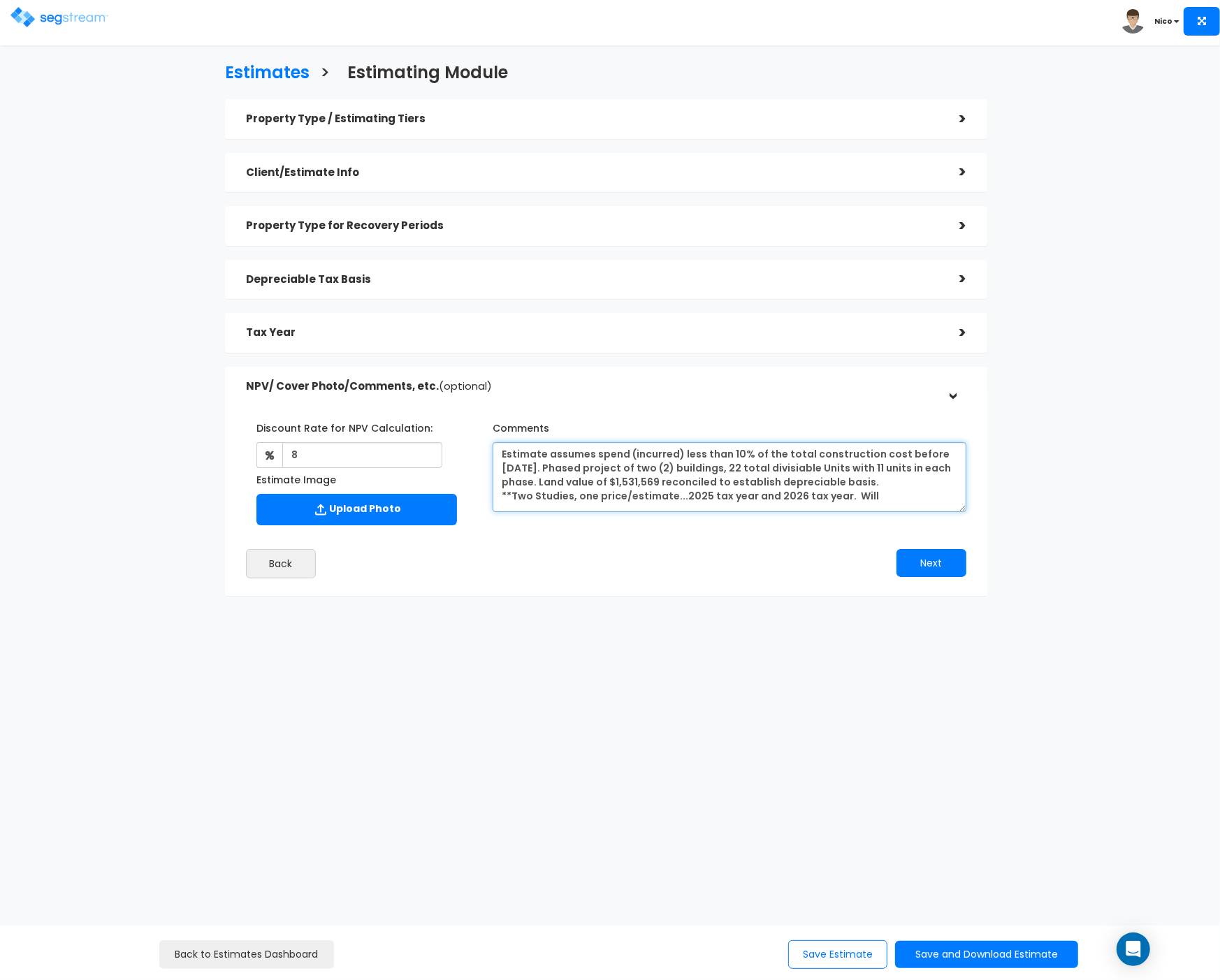
click at [612, 479] on textarea "Estimate assumes spend (incurred) less than 10% of the total construction cost …" at bounding box center [730, 477] width 473 height 70
click at [567, 407] on div "Discount Rate for NPV Calculation: 8 Estimate Image" at bounding box center [605, 494] width 741 height 183
click at [873, 497] on textarea "Estimate assumes spend (incurred) less than 10% of the total construction cost …" at bounding box center [730, 477] width 473 height 70
type textarea "Estimate assumes spend (incurred) less than 10% of the total construction cost …"
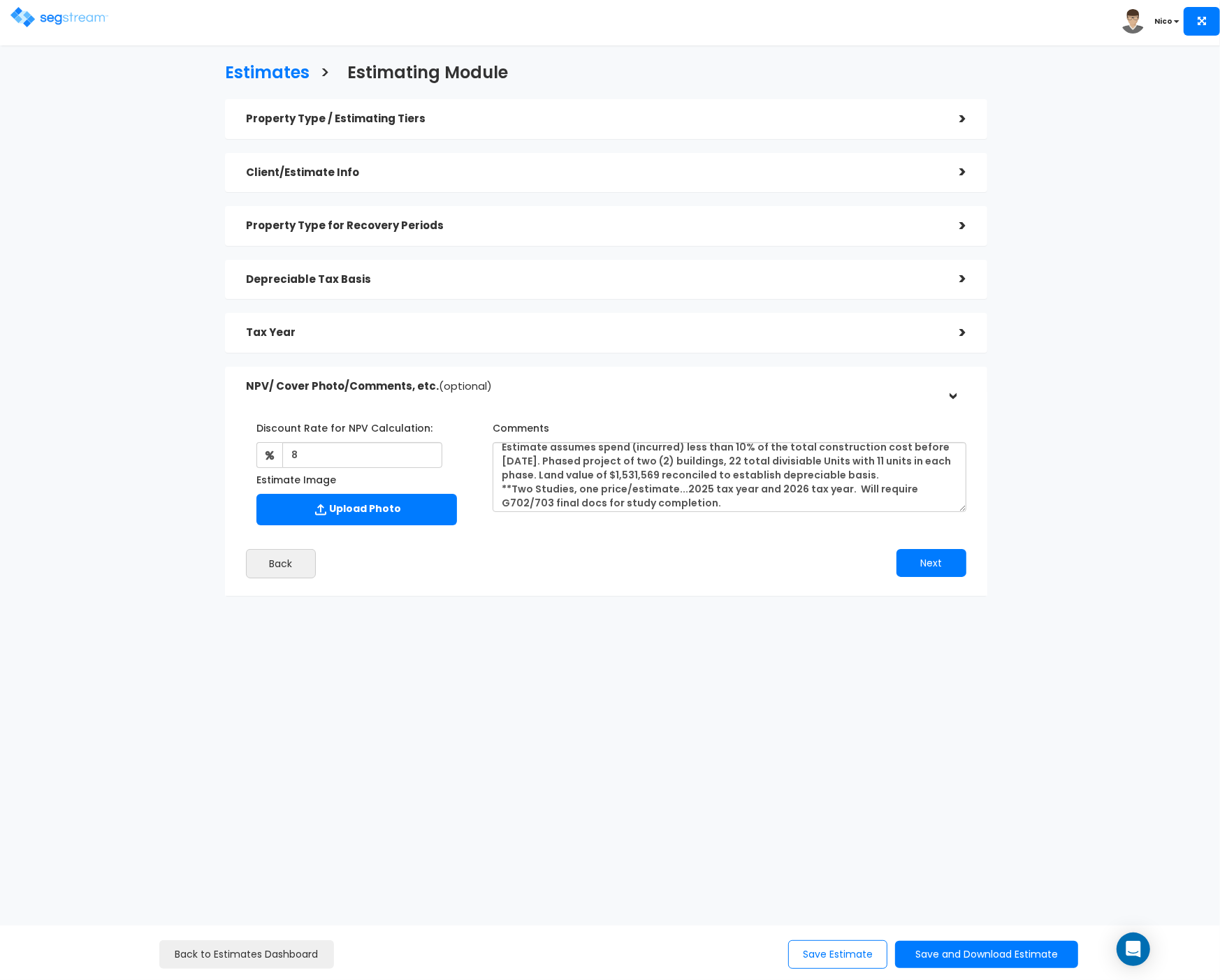
click at [690, 563] on div "Next" at bounding box center [792, 563] width 371 height 28
click at [931, 563] on button "Next" at bounding box center [931, 563] width 70 height 28
click at [823, 951] on button "Save Estimate" at bounding box center [838, 954] width 99 height 29
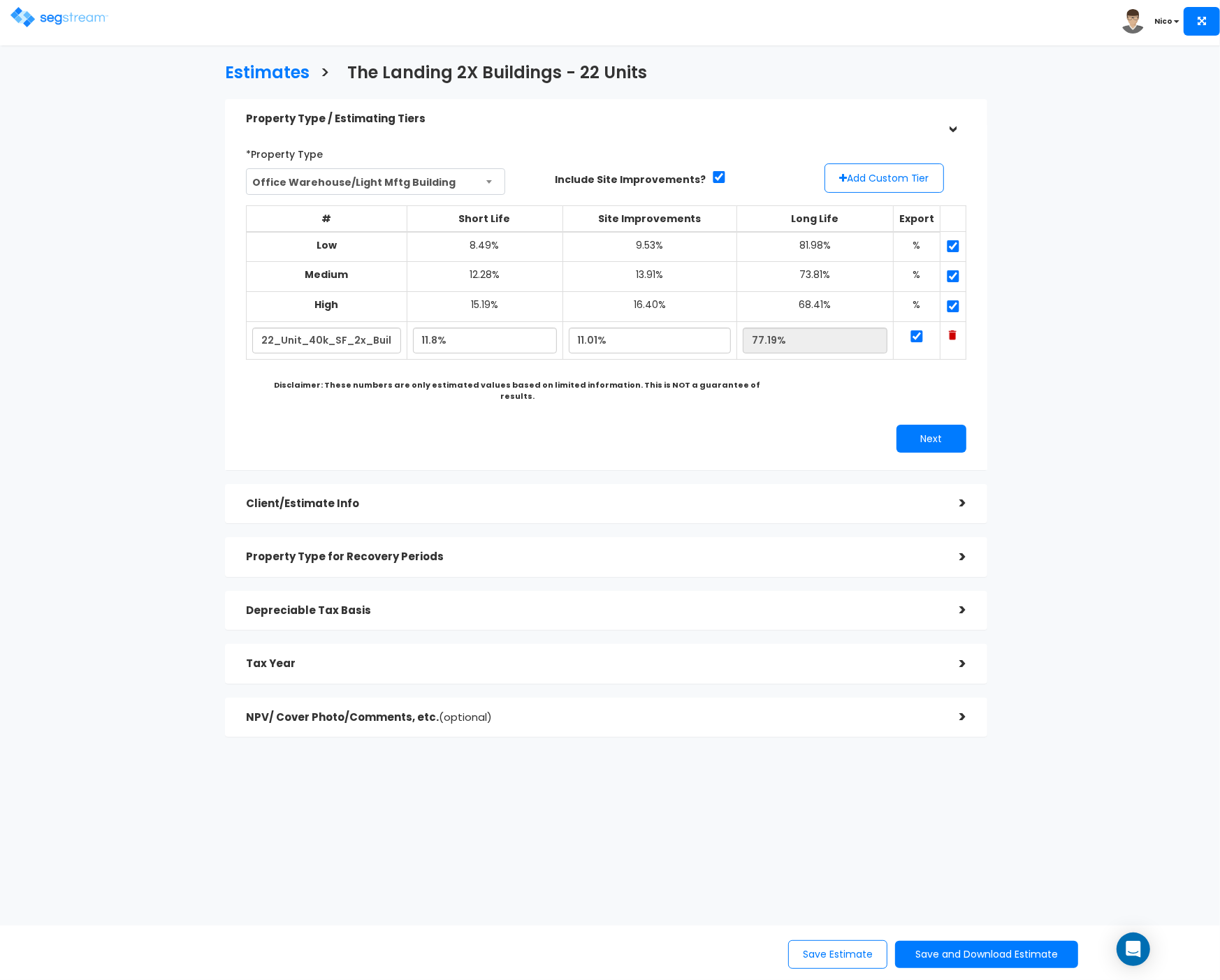
click at [199, 288] on div "Estimates > The Landing 2X Buildings - 22 Units Property Type / Estimating Tier…" at bounding box center [606, 403] width 1000 height 924
click at [475, 341] on input "11.8%" at bounding box center [484, 340] width 144 height 26
drag, startPoint x: 477, startPoint y: 341, endPoint x: 404, endPoint y: 338, distance: 73.1
click at [404, 338] on tr "22_Unit_40k_SF_2x_Buildings 11.8% 11.01% 77.19%" at bounding box center [605, 341] width 719 height 38
type input "9.49%"
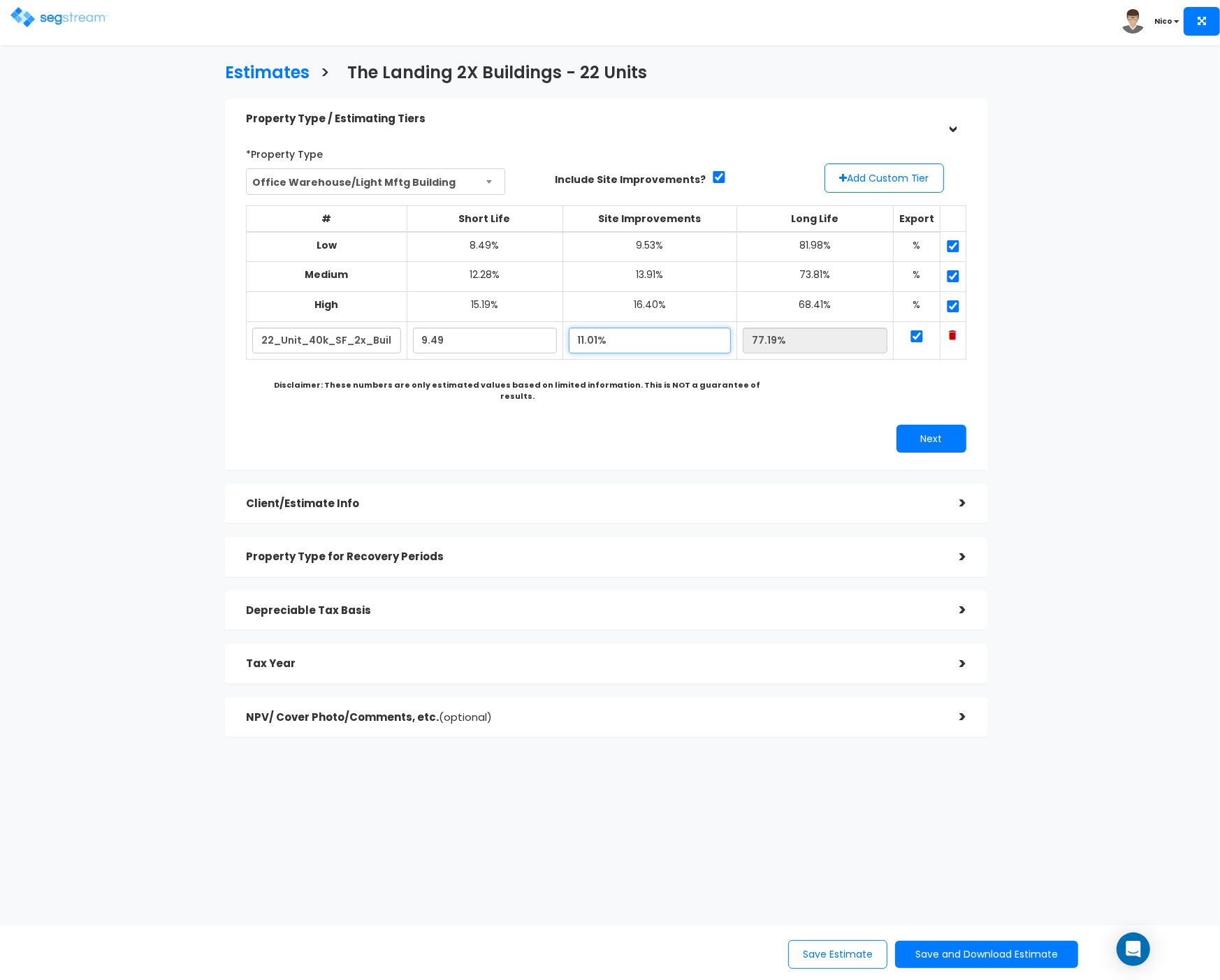
type input "79.50%"
type input "15.10%"
type input "75.41%"
click at [776, 382] on div "Disclaimer: These numbers are only estimated values based on limited informatio…" at bounding box center [517, 391] width 533 height 22
click at [923, 425] on button "Next" at bounding box center [931, 438] width 70 height 28
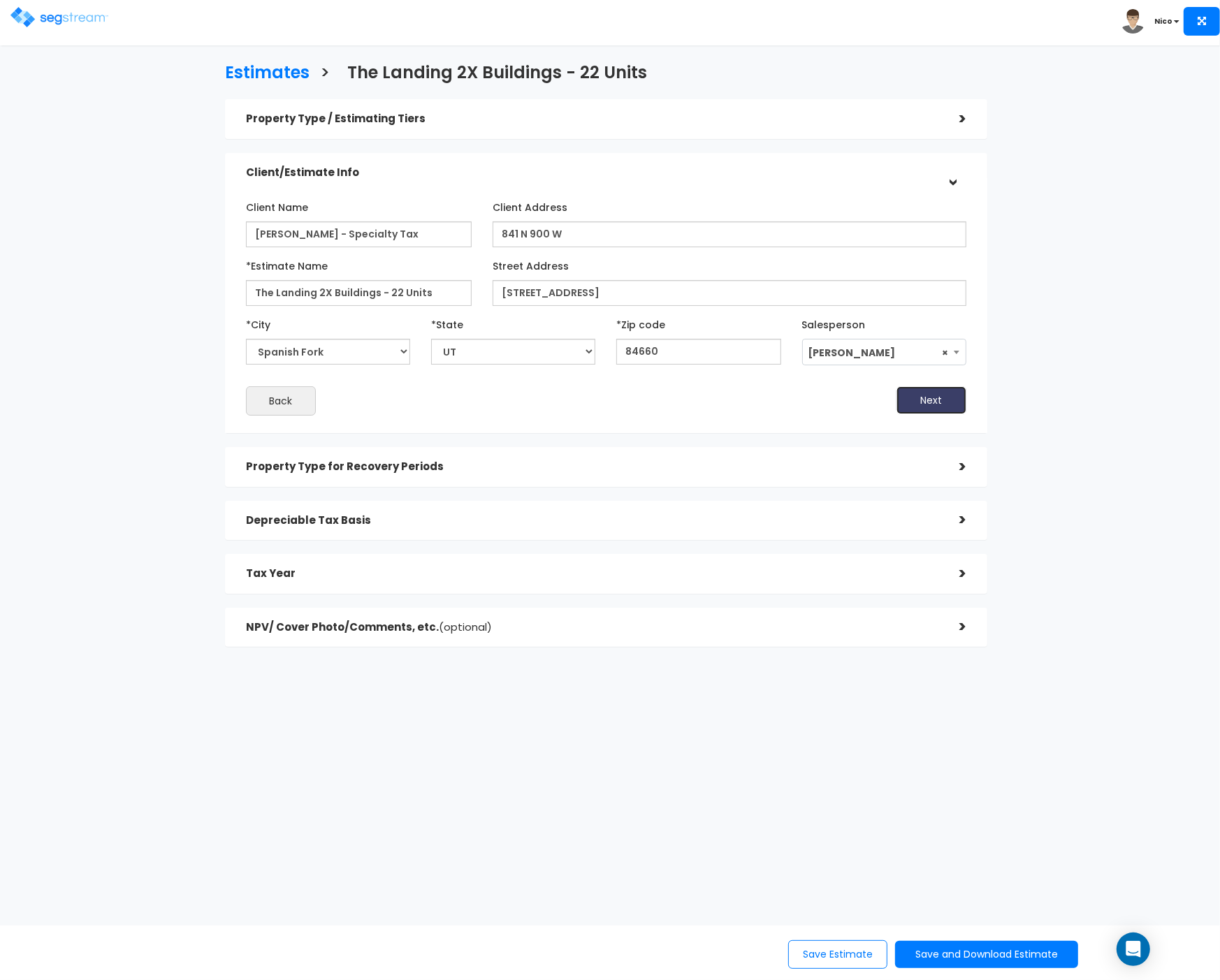
click at [920, 397] on button "Next" at bounding box center [931, 400] width 70 height 28
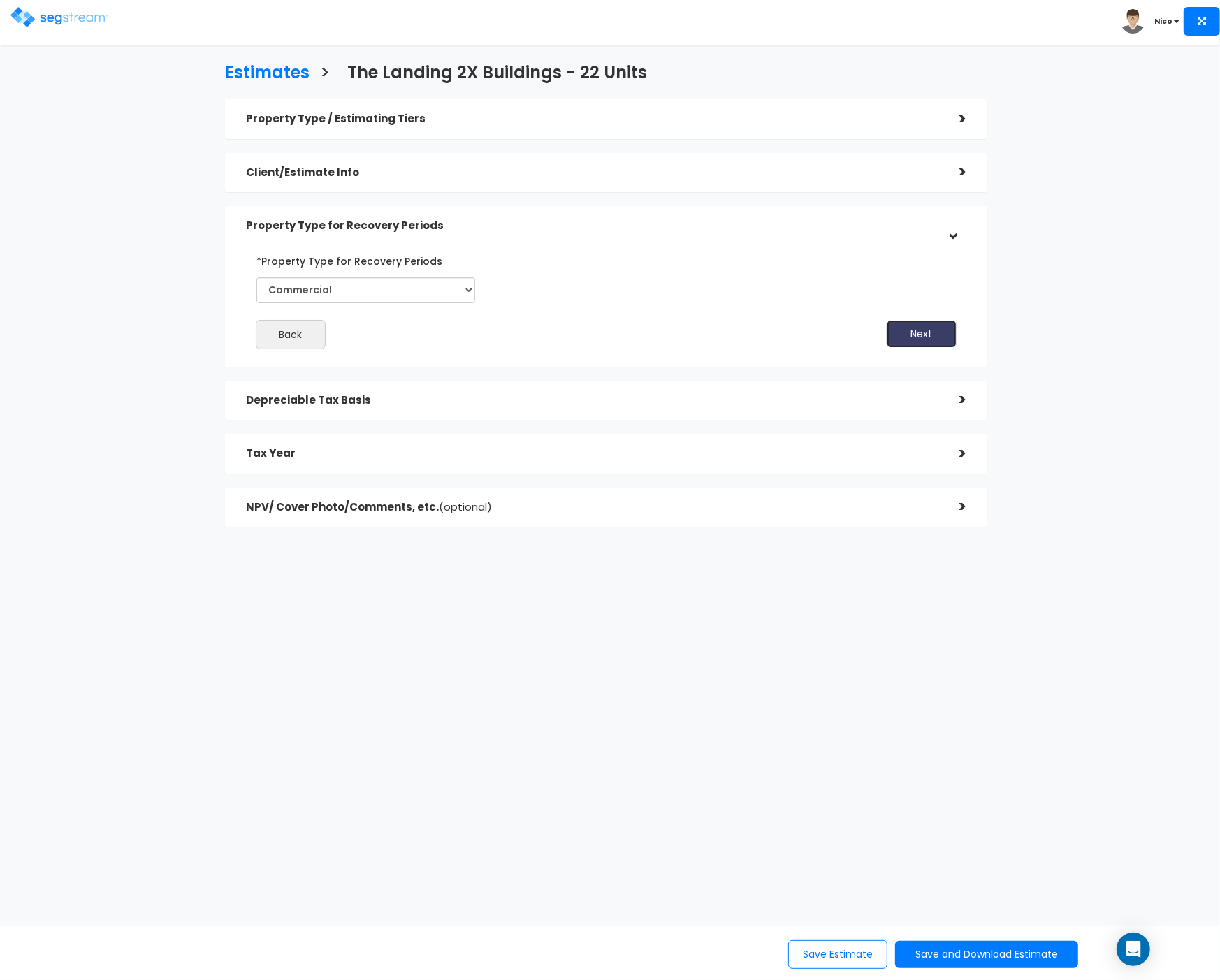
click at [923, 331] on button "Next" at bounding box center [922, 334] width 70 height 28
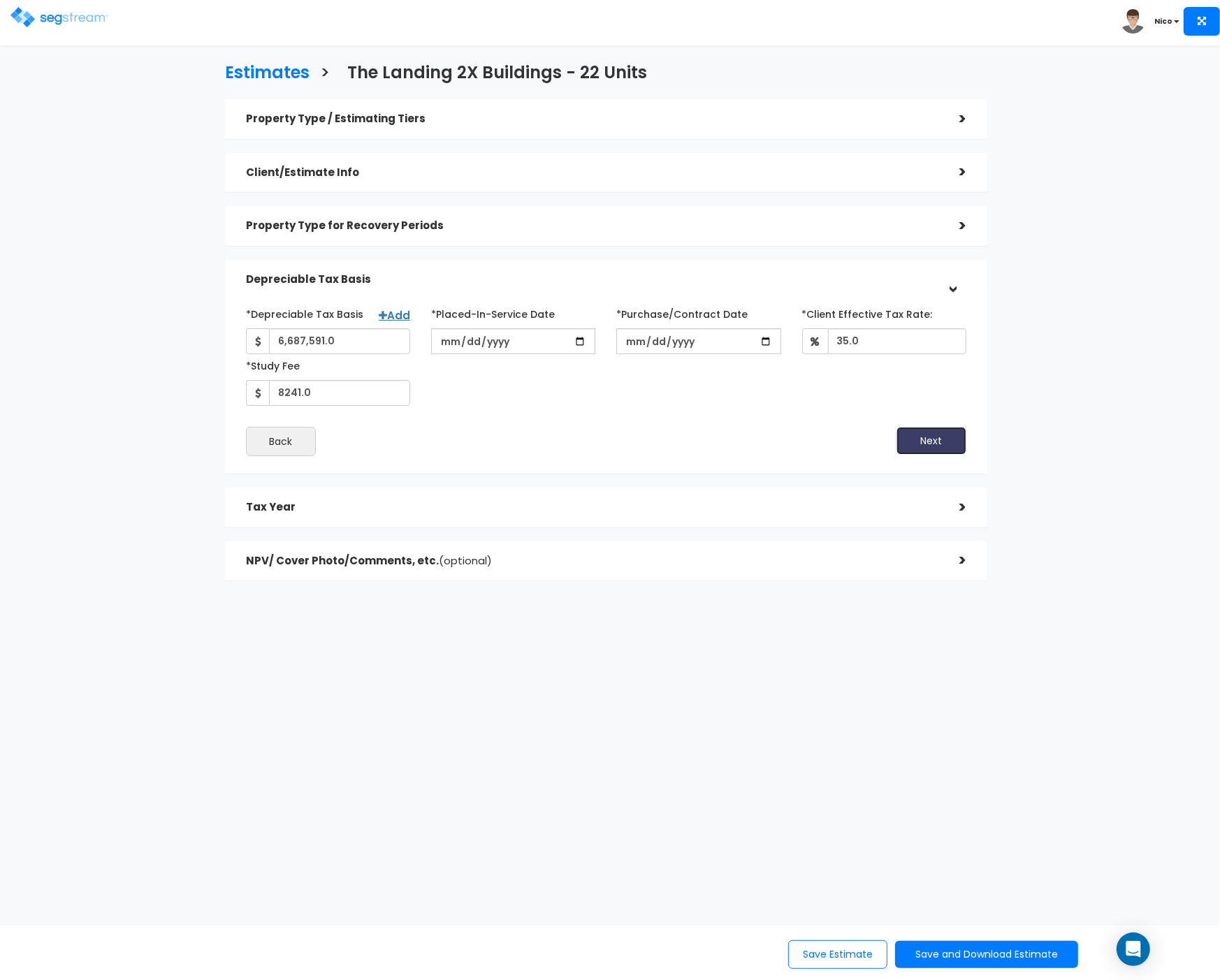
click at [927, 443] on button "Next" at bounding box center [931, 441] width 70 height 28
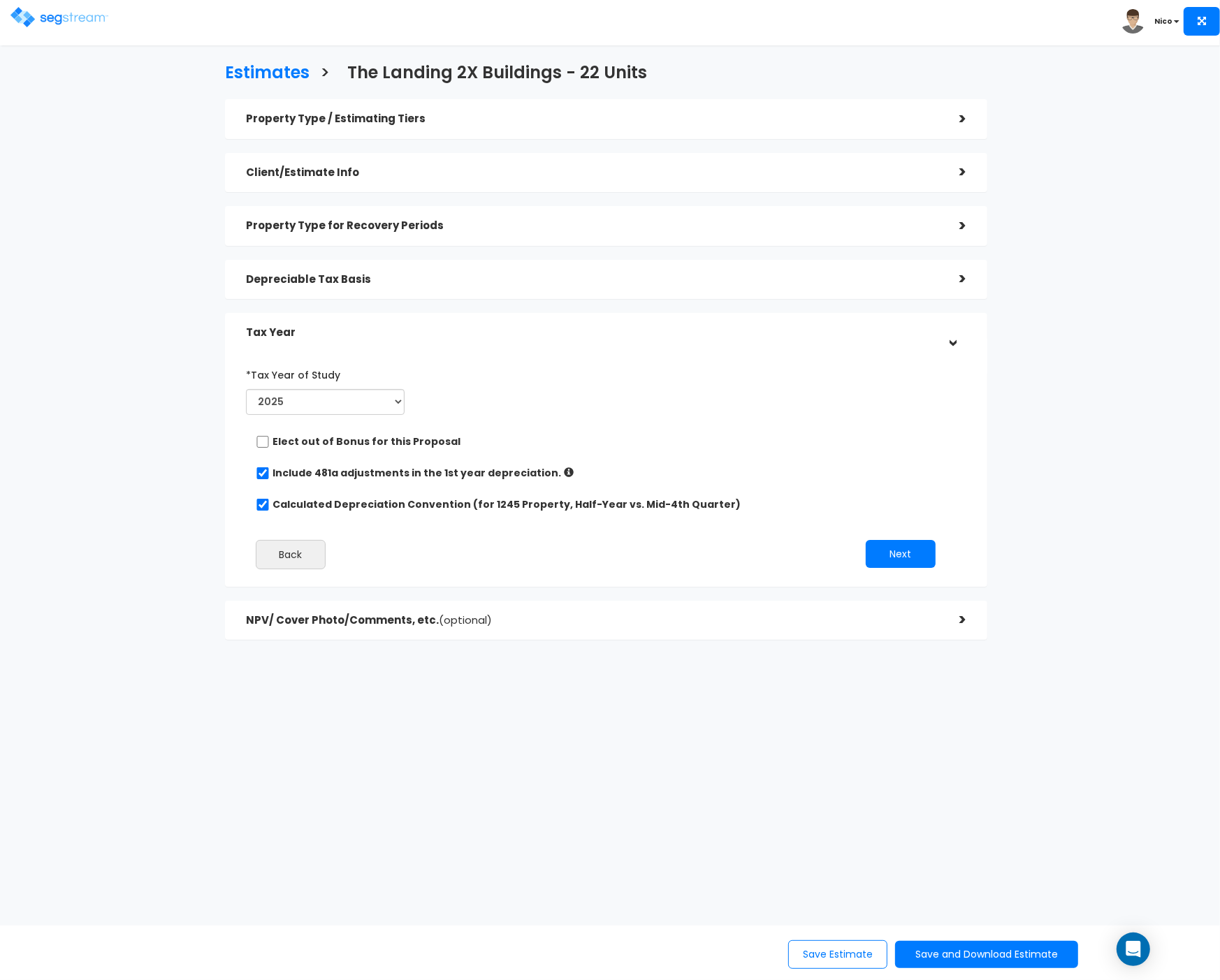
click at [952, 622] on div ">" at bounding box center [952, 620] width 28 height 22
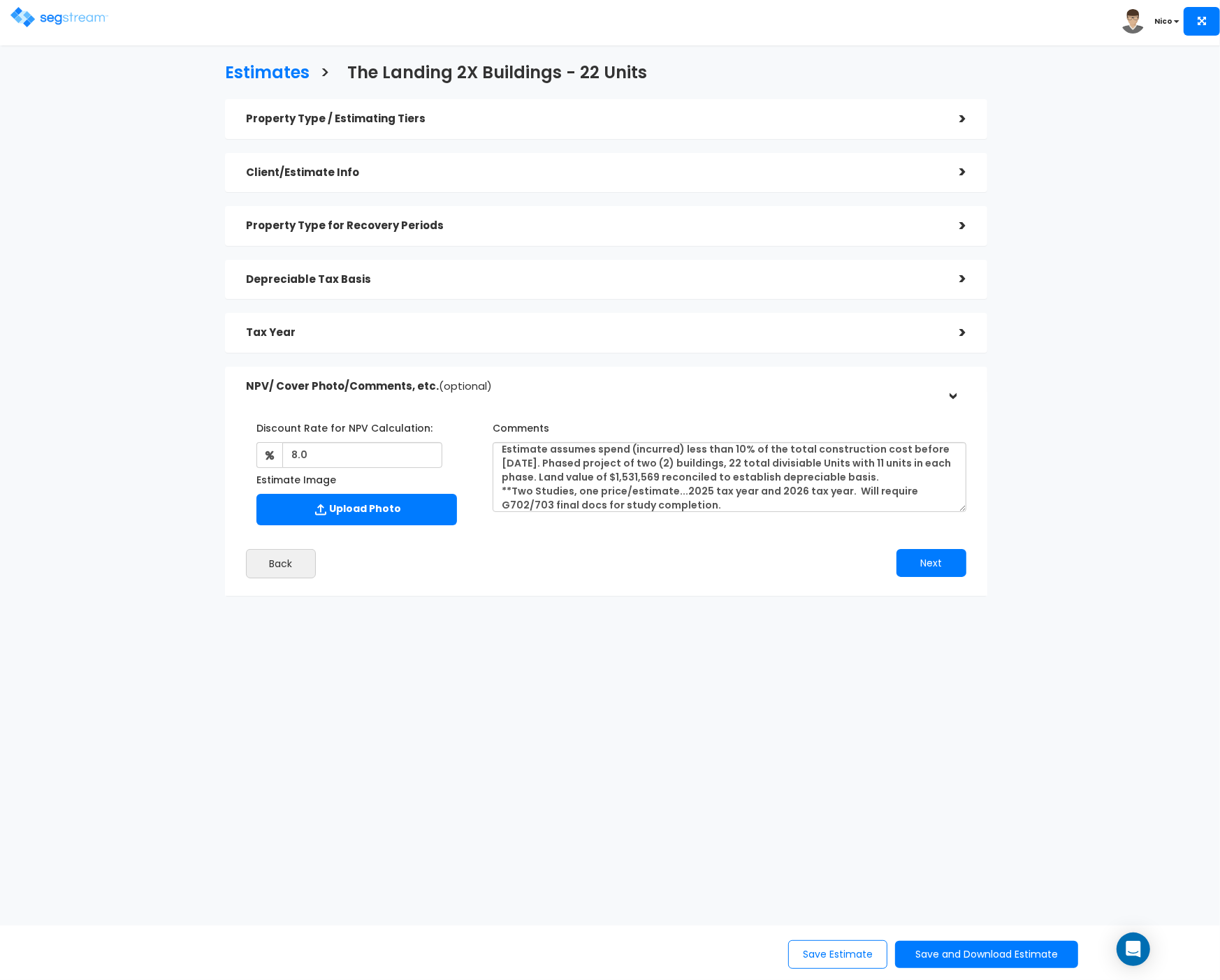
scroll to position [11, 0]
click at [537, 573] on div "Back" at bounding box center [421, 564] width 371 height 29
click at [910, 559] on button "Next" at bounding box center [931, 563] width 70 height 28
click at [845, 952] on button "Save Estimate" at bounding box center [838, 954] width 99 height 29
click at [917, 558] on button "Next" at bounding box center [931, 563] width 70 height 28
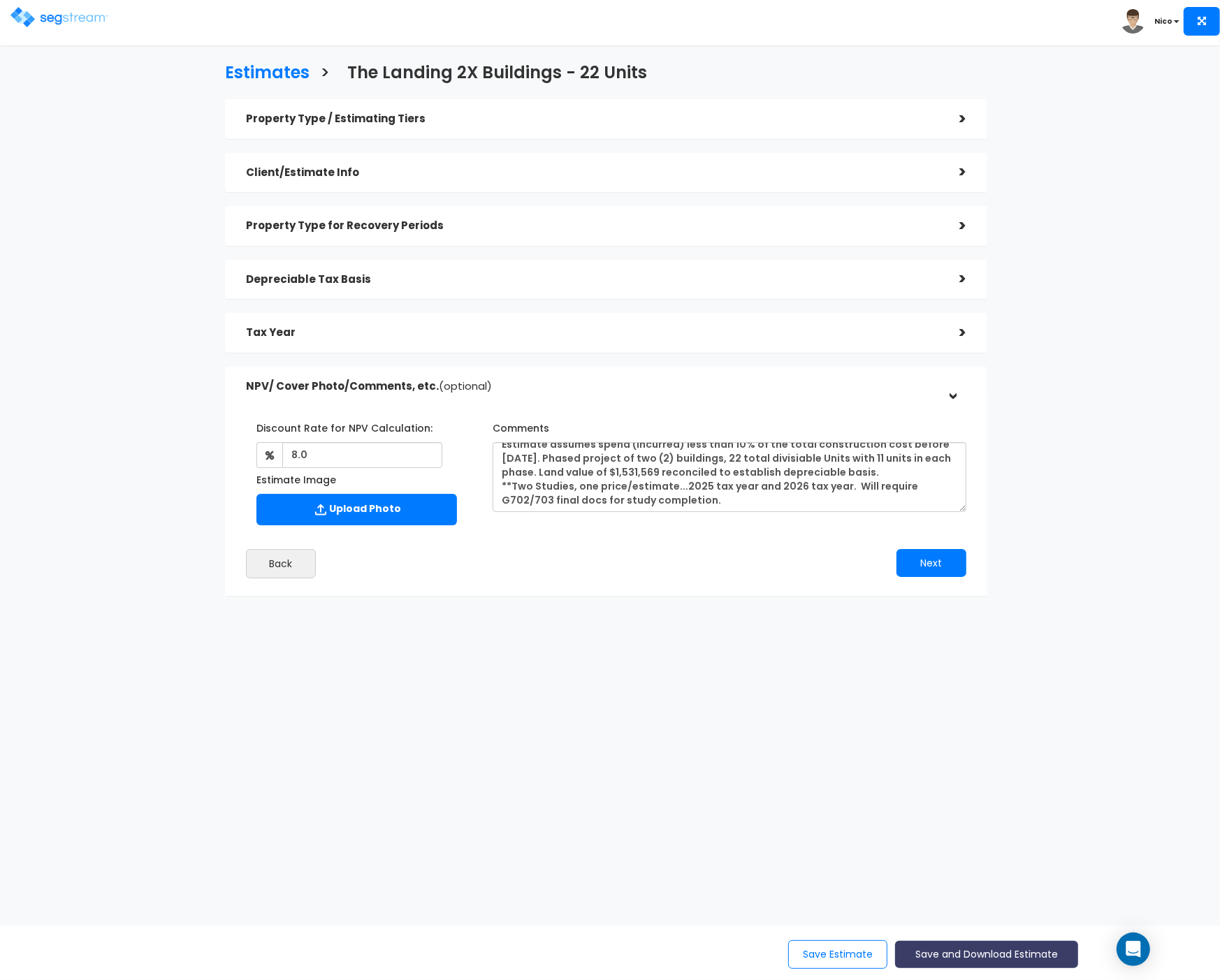
click at [983, 956] on button "Save and Download Estimate" at bounding box center [986, 954] width 182 height 27
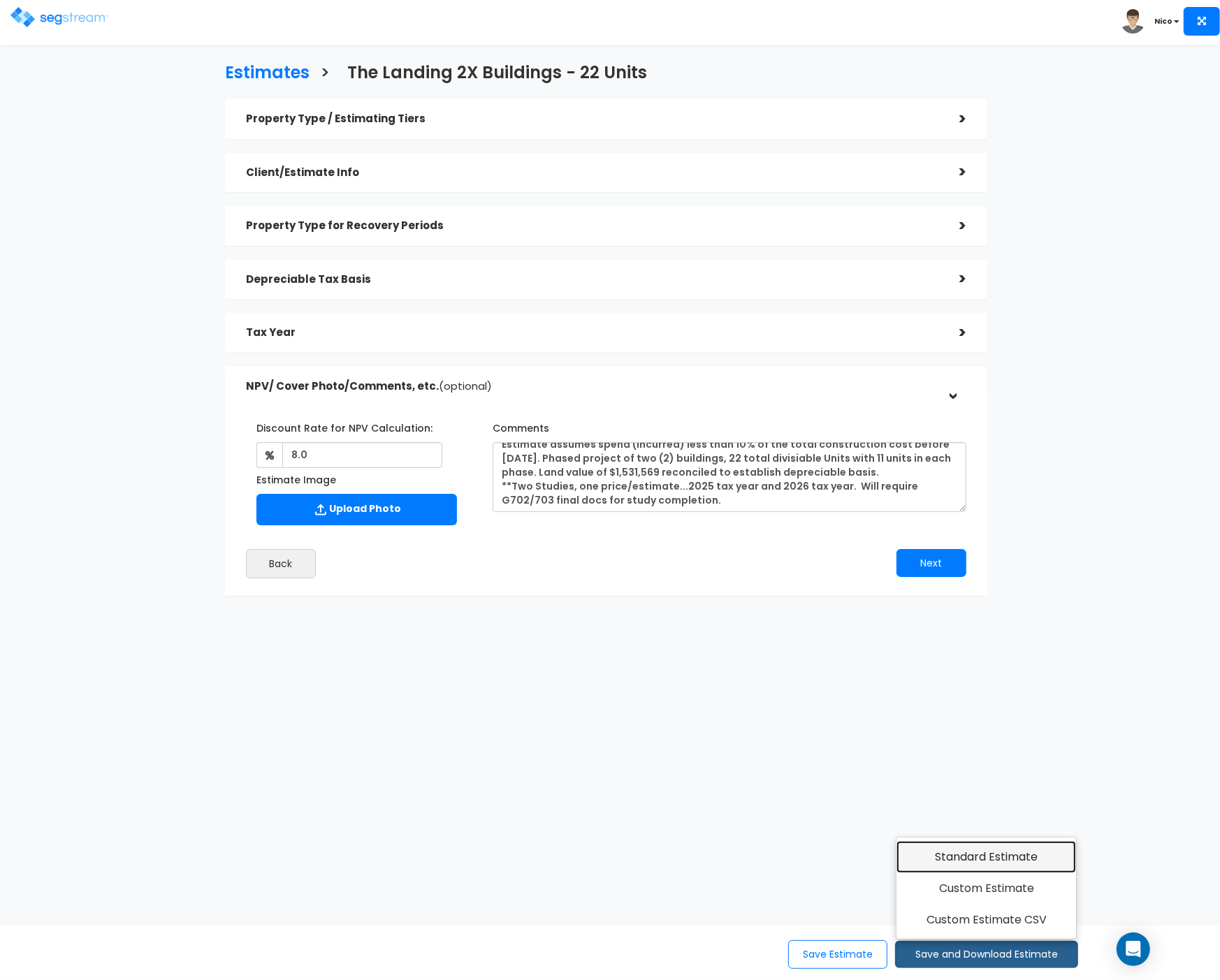
click at [984, 860] on link "Standard Estimate" at bounding box center [986, 857] width 179 height 32
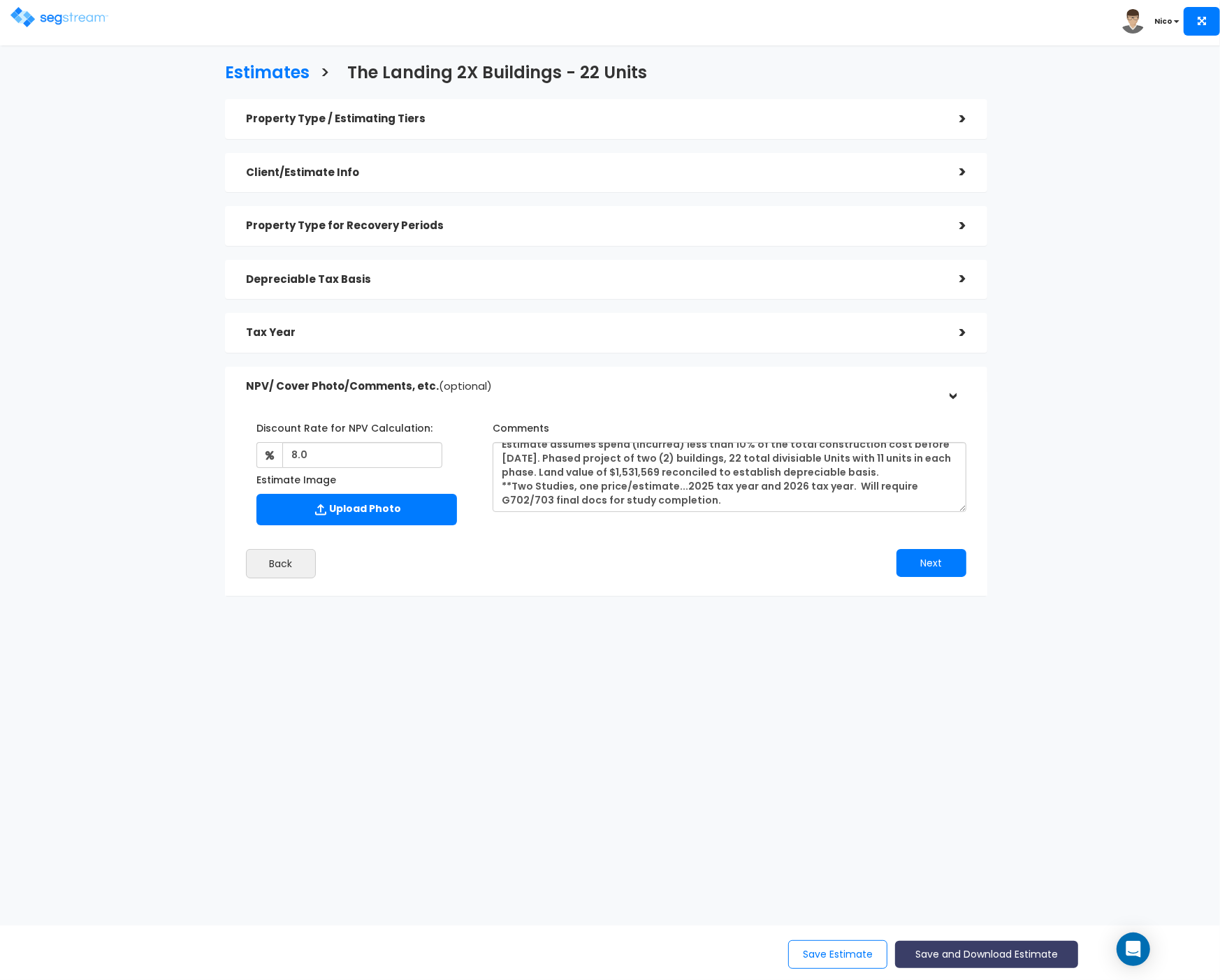
click at [978, 958] on button "Save and Download Estimate" at bounding box center [986, 954] width 182 height 27
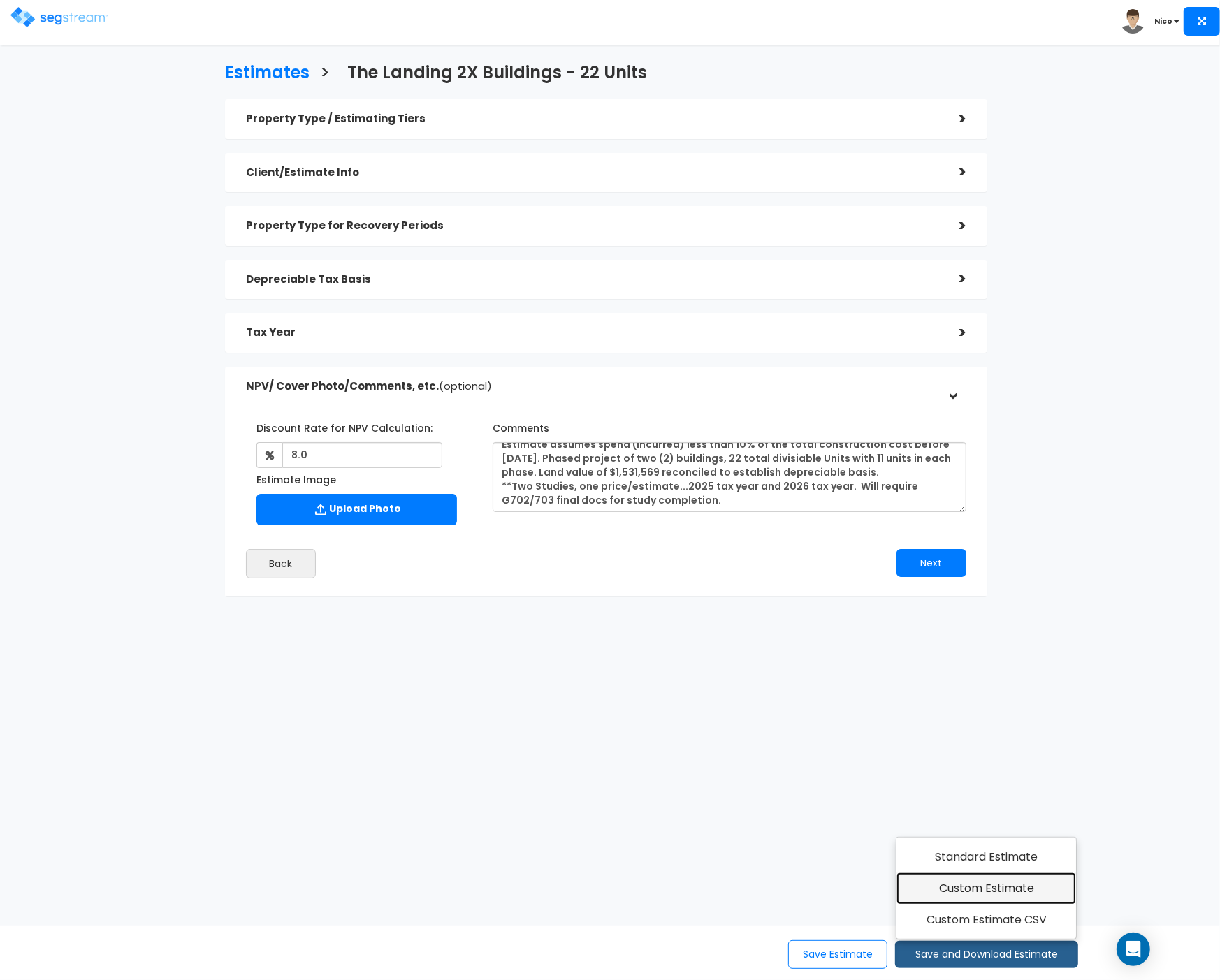
click at [979, 893] on link "Custom Estimate" at bounding box center [986, 888] width 179 height 32
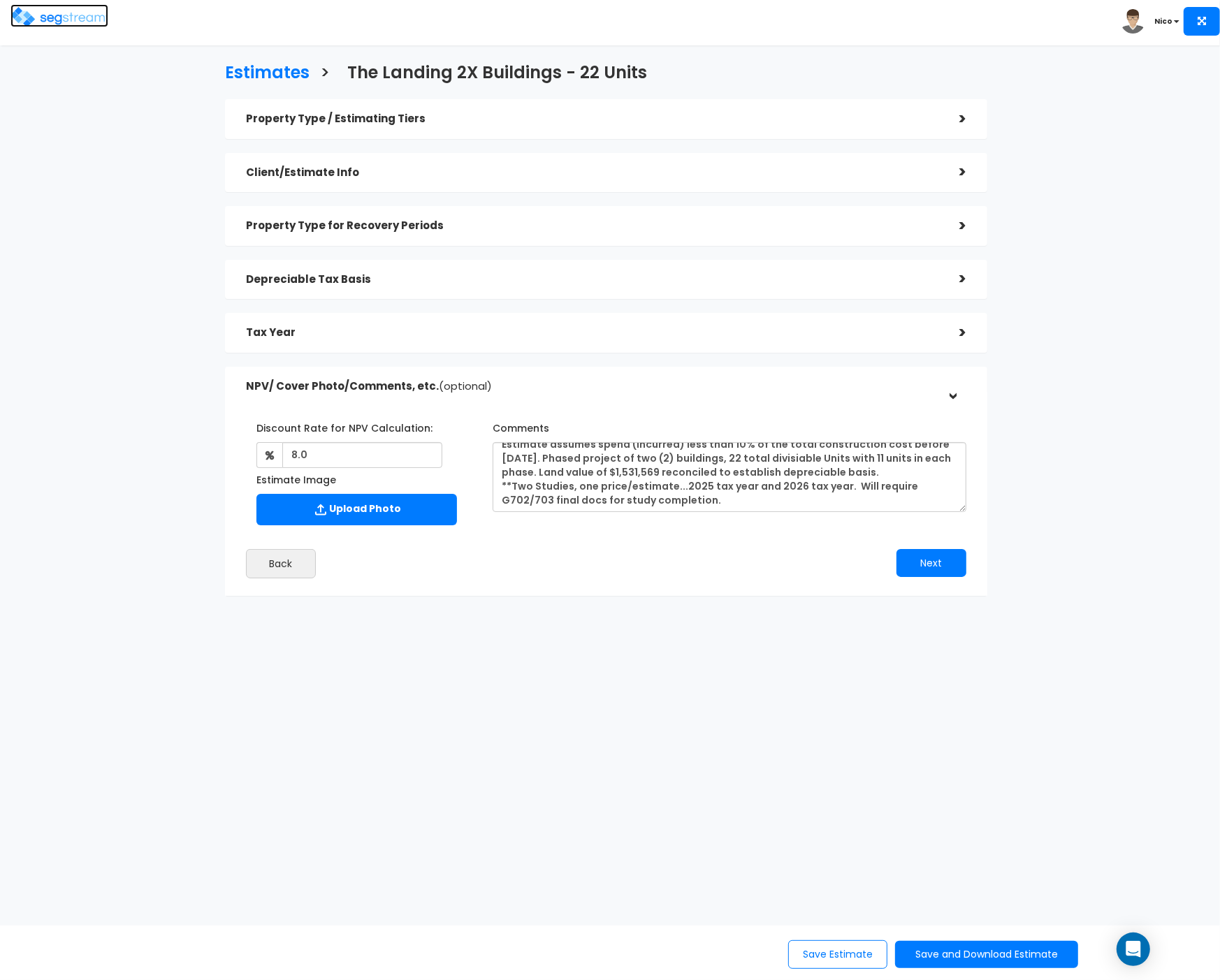
click at [73, 19] on img at bounding box center [60, 17] width 98 height 20
